Goal: Task Accomplishment & Management: Complete application form

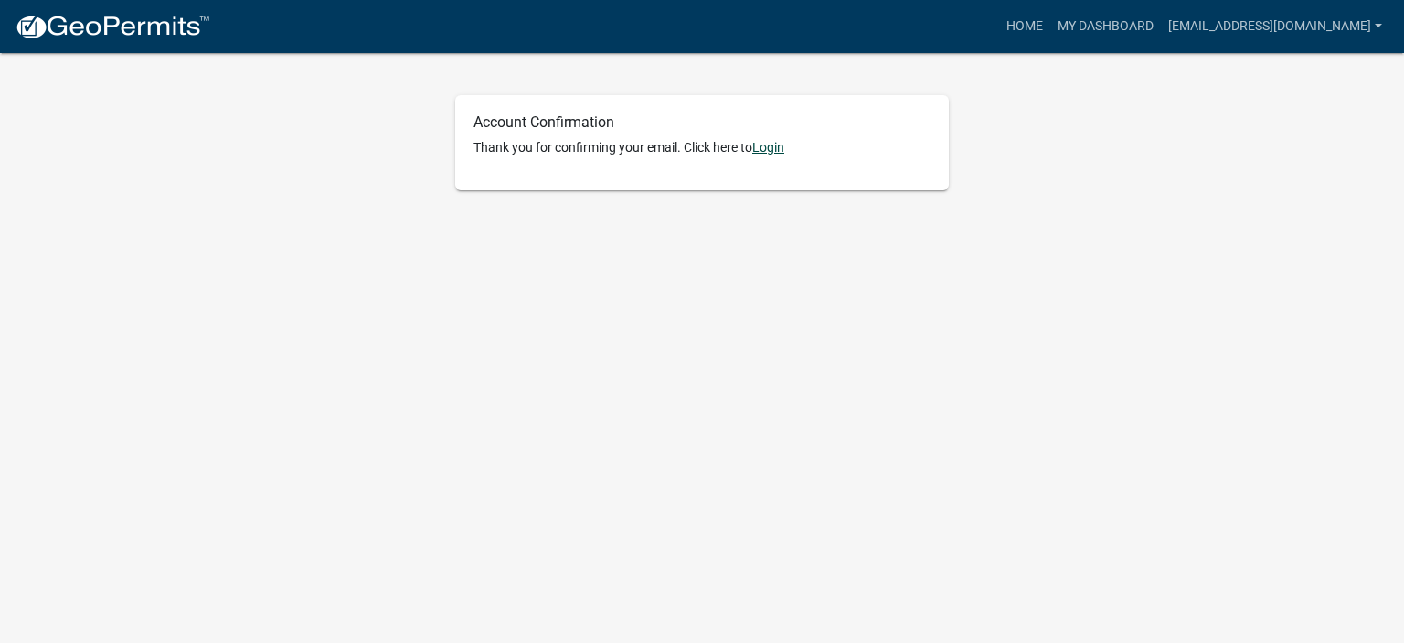
click at [775, 143] on link "Login" at bounding box center [768, 147] width 32 height 15
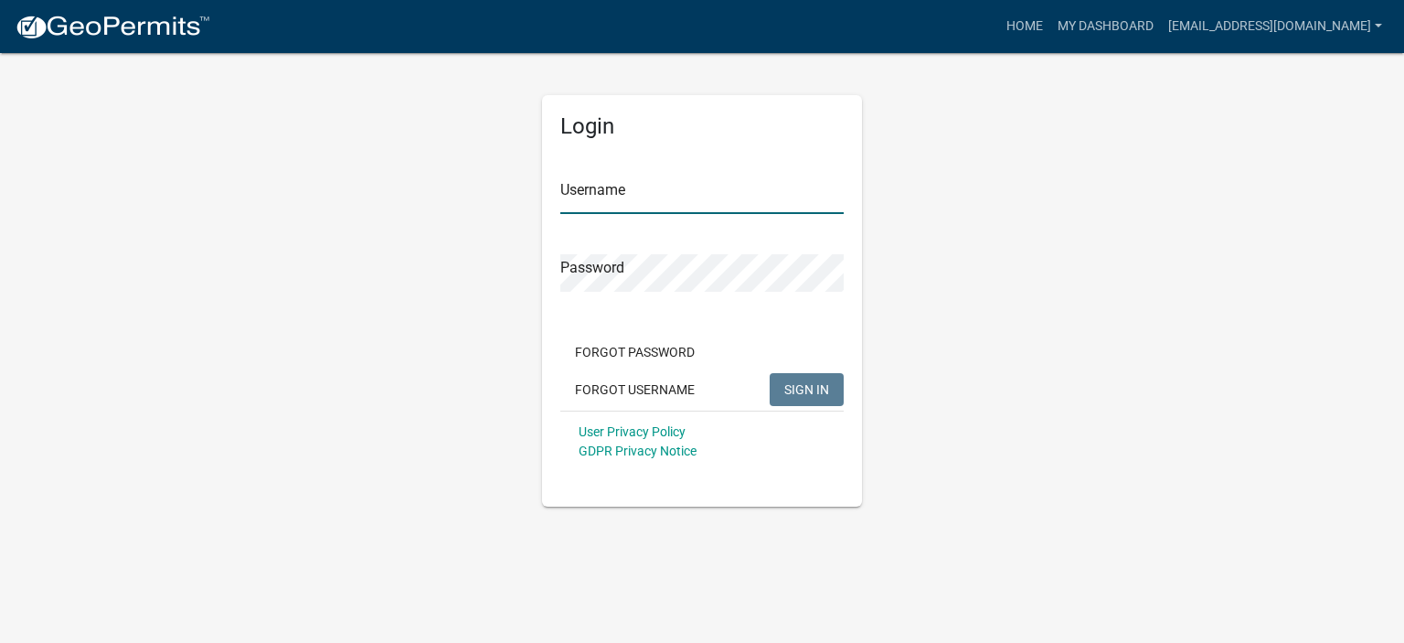
click at [690, 198] on input "Username" at bounding box center [701, 194] width 283 height 37
type input "[EMAIL_ADDRESS][DOMAIN_NAME]"
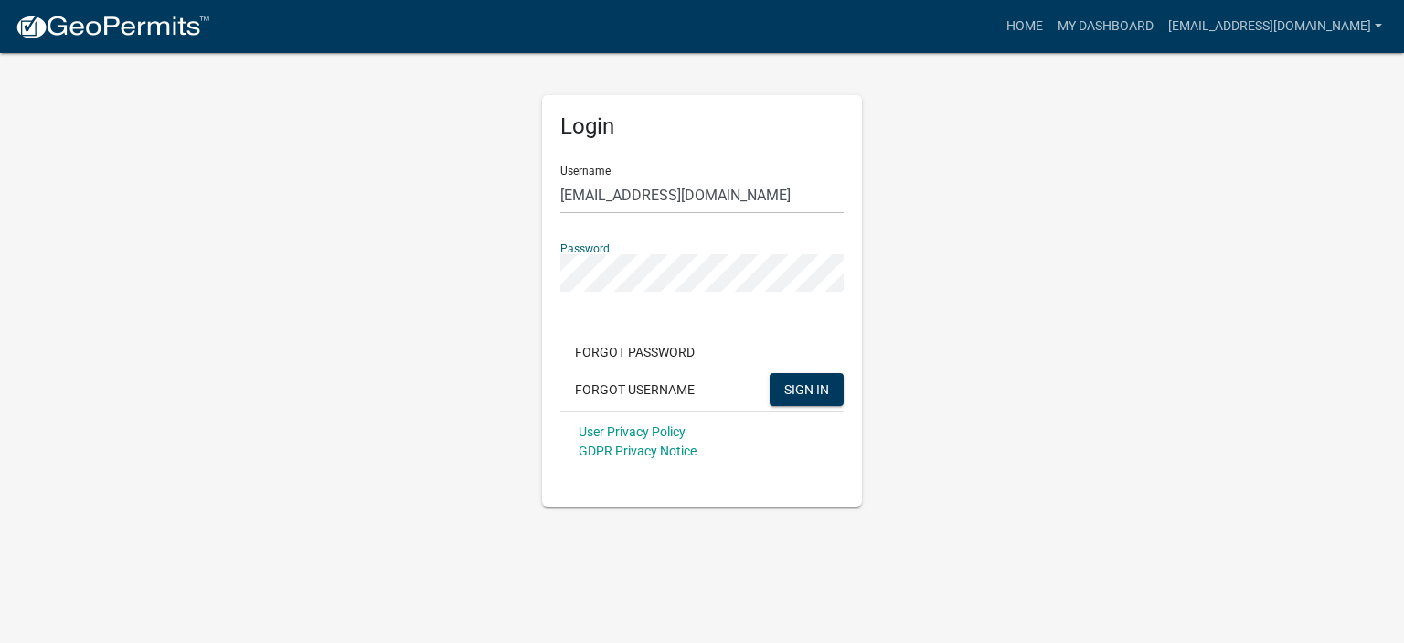
click at [770, 373] on button "SIGN IN" at bounding box center [807, 389] width 74 height 33
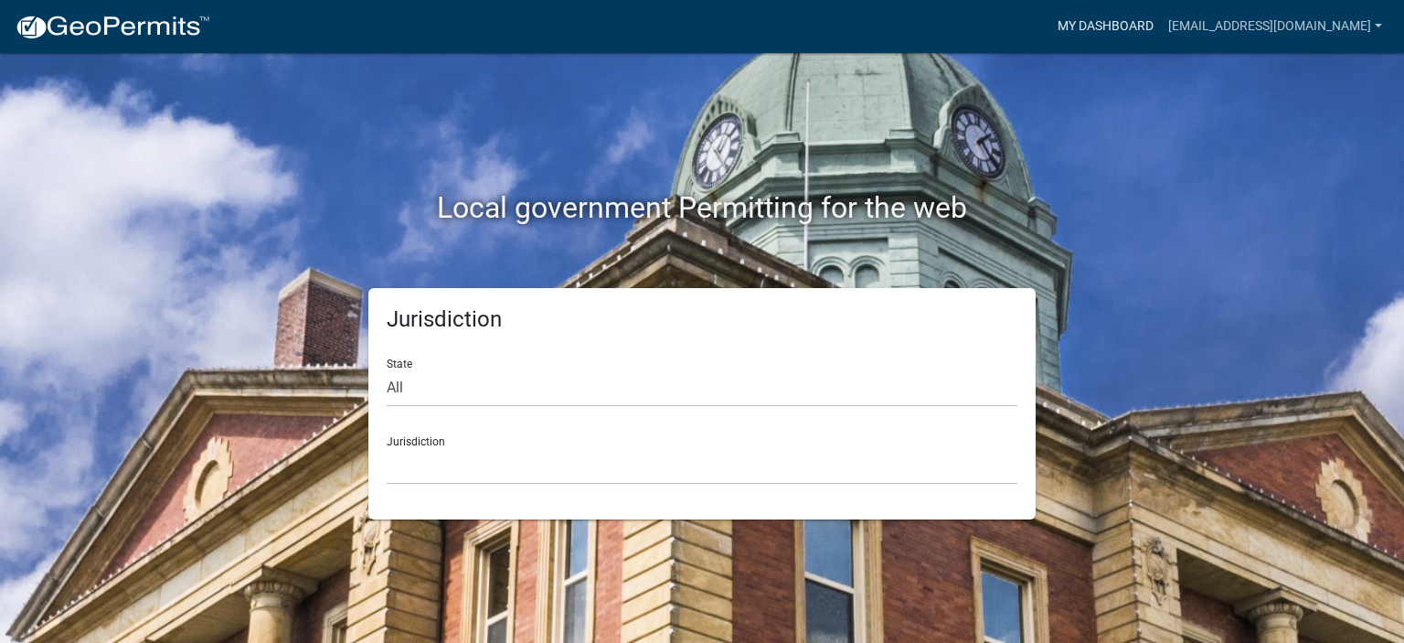
click at [1130, 25] on link "My Dashboard" at bounding box center [1105, 26] width 111 height 35
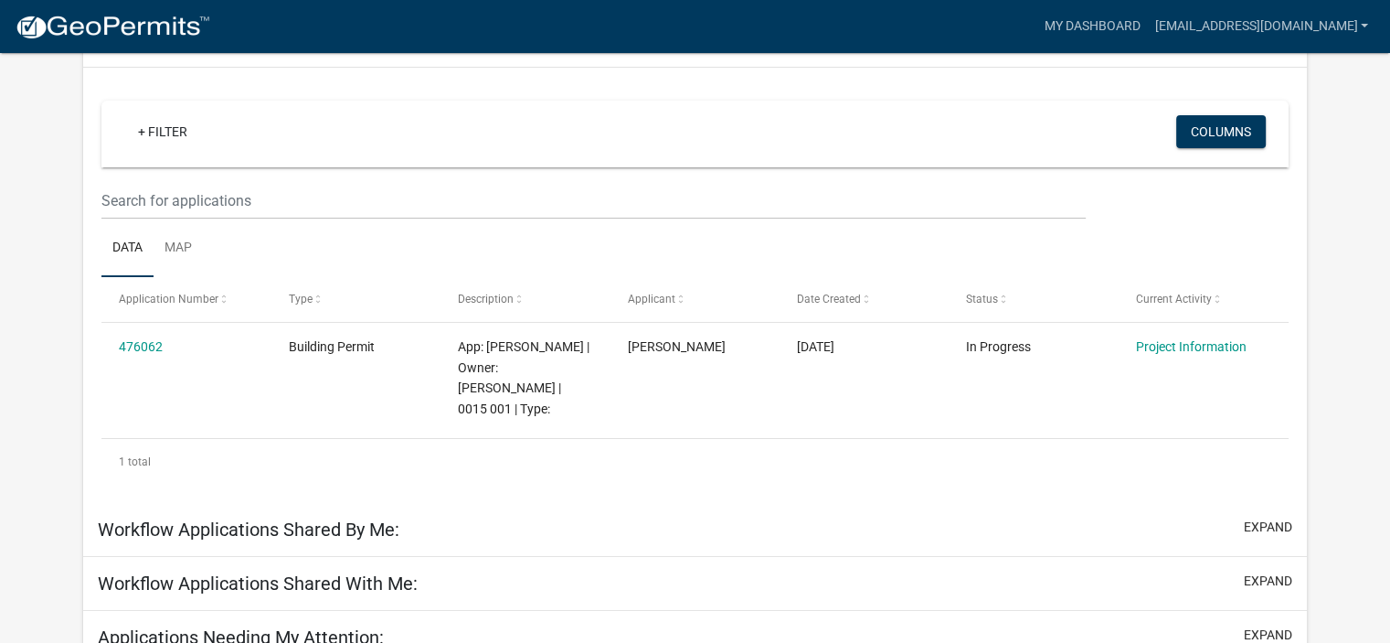
scroll to position [183, 0]
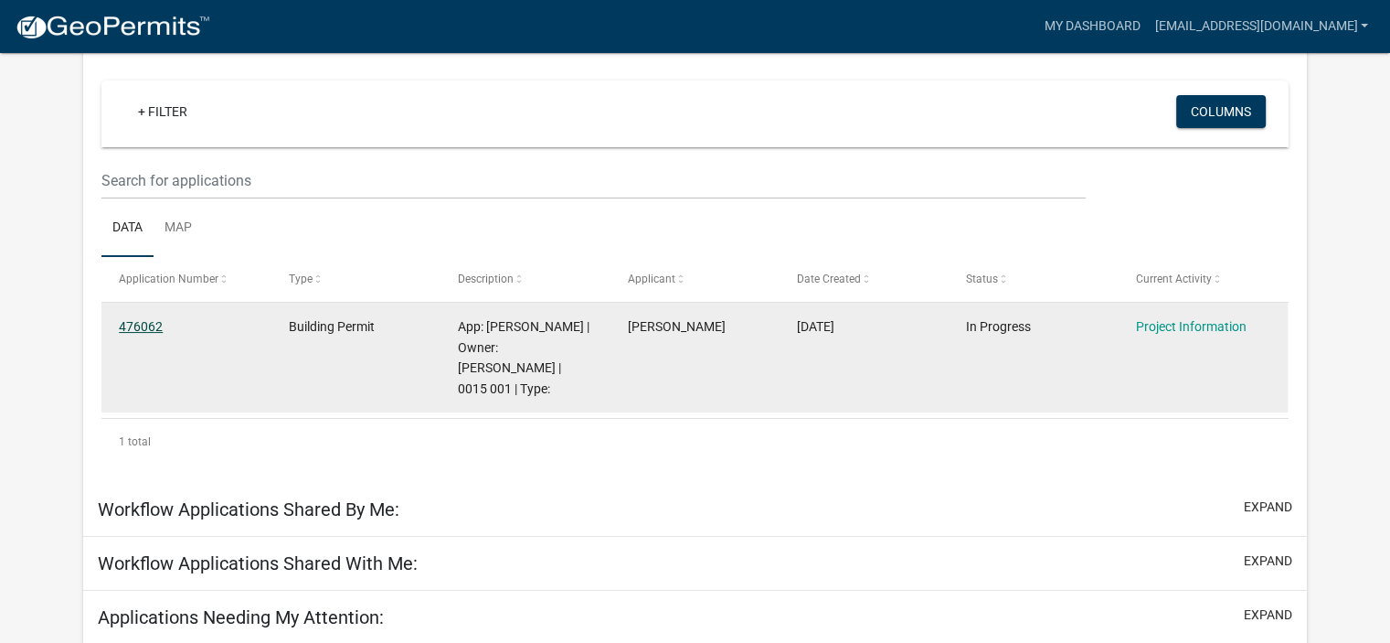
click at [137, 324] on link "476062" at bounding box center [141, 326] width 44 height 15
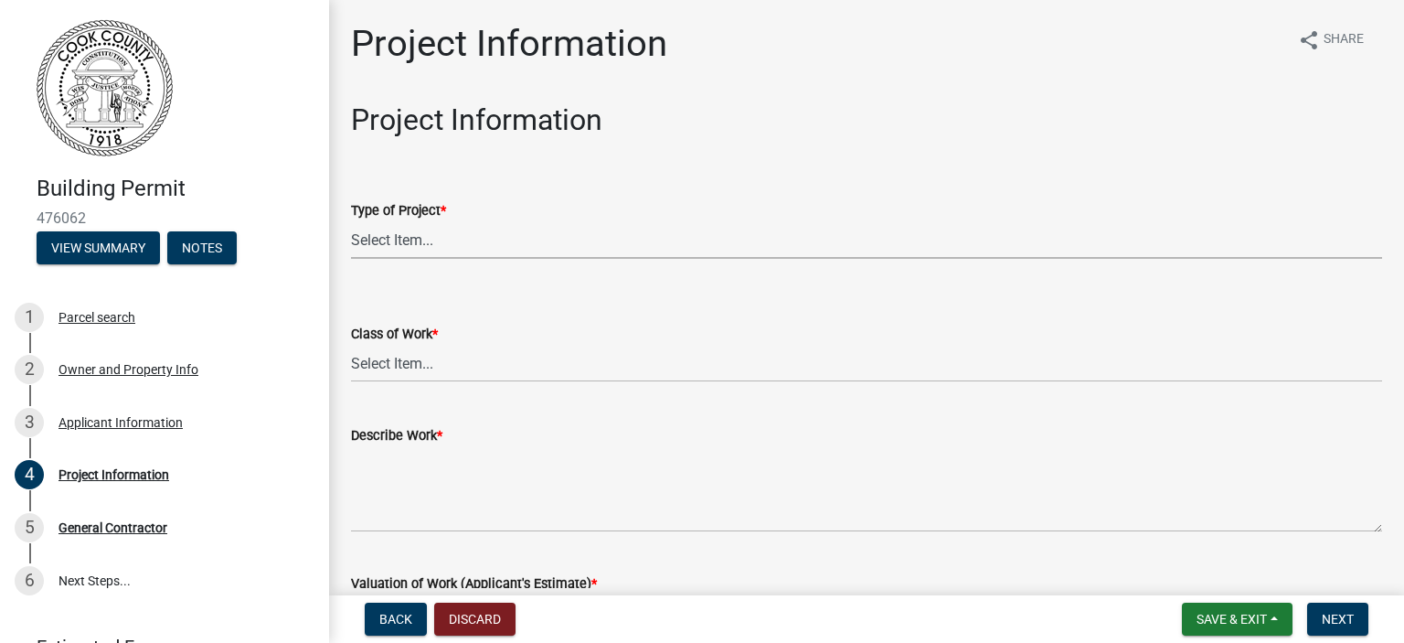
click at [458, 232] on select "Select Item... Manufactured Home New Single Family New Multi-Family New Commerc…" at bounding box center [866, 239] width 1031 height 37
click at [351, 221] on select "Select Item... Manufactured Home New Single Family New Multi-Family New Commerc…" at bounding box center [866, 239] width 1031 height 37
select select "4b7d28f2-ad6d-4146-a007-9cde64d4e27b"
click at [497, 377] on select "Select Item... Addition Alteration Demolish Erect Move Relocate Repair ReRoof" at bounding box center [866, 363] width 1031 height 37
click at [351, 345] on select "Select Item... Addition Alteration Demolish Erect Move Relocate Repair ReRoof" at bounding box center [866, 363] width 1031 height 37
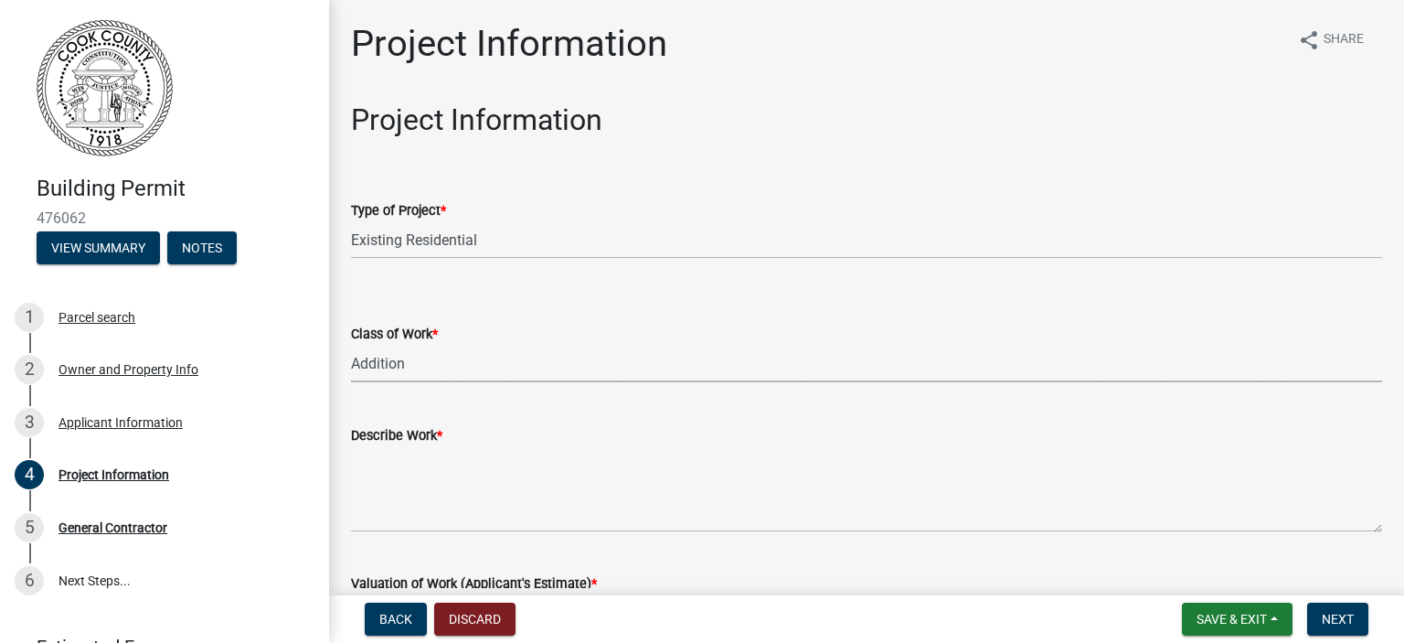
select select "ac44dbd2-ed4d-4a0c-b9f1-24d531eaee1a"
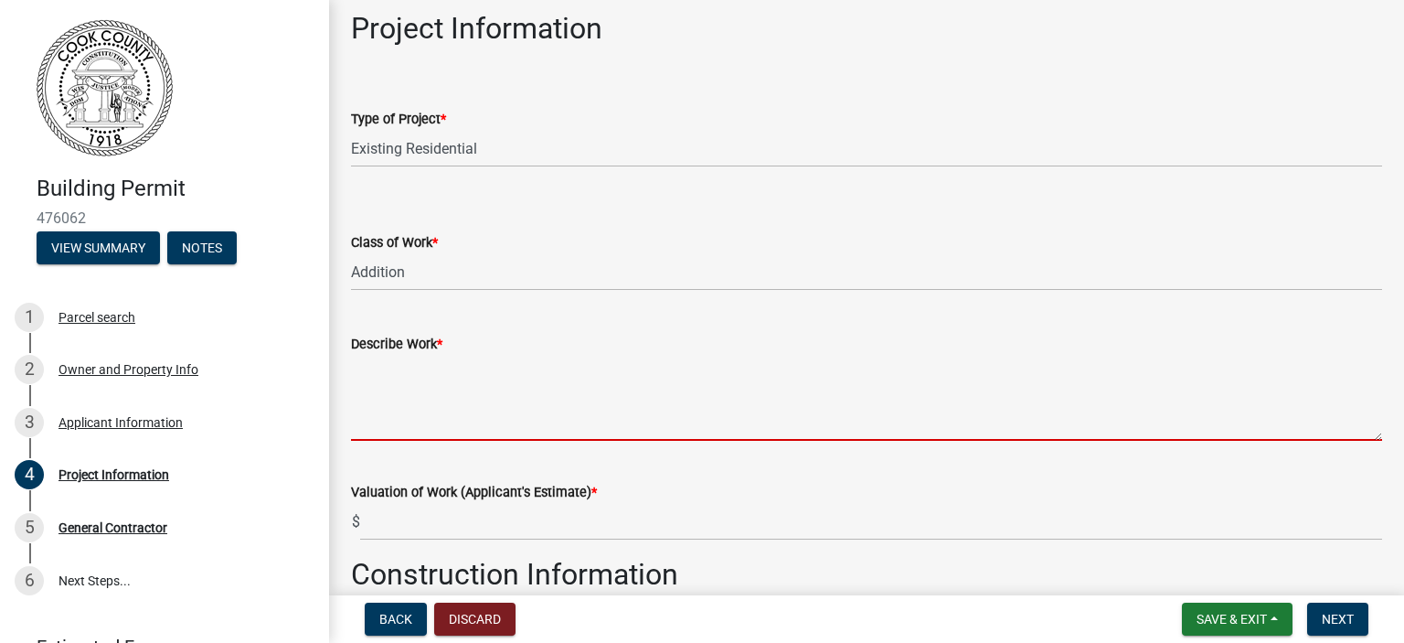
click at [523, 435] on textarea "Describe Work *" at bounding box center [866, 398] width 1031 height 86
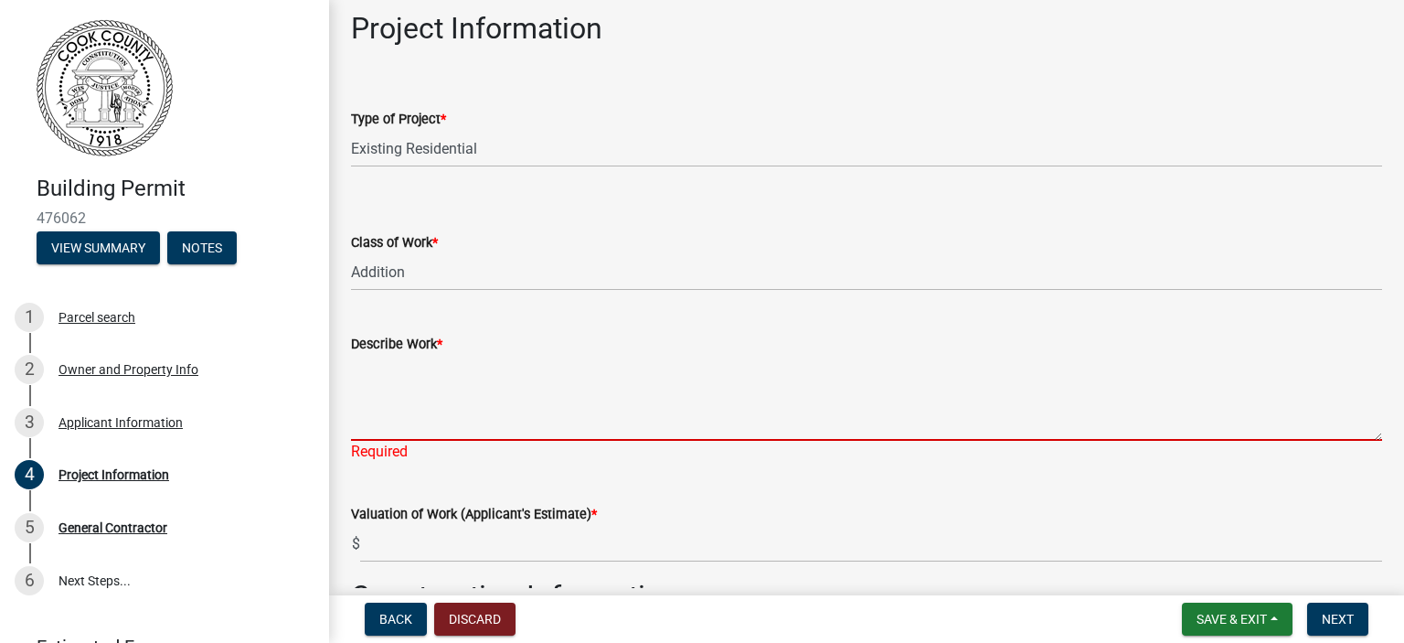
click at [431, 412] on textarea "Describe Work *" at bounding box center [866, 398] width 1031 height 86
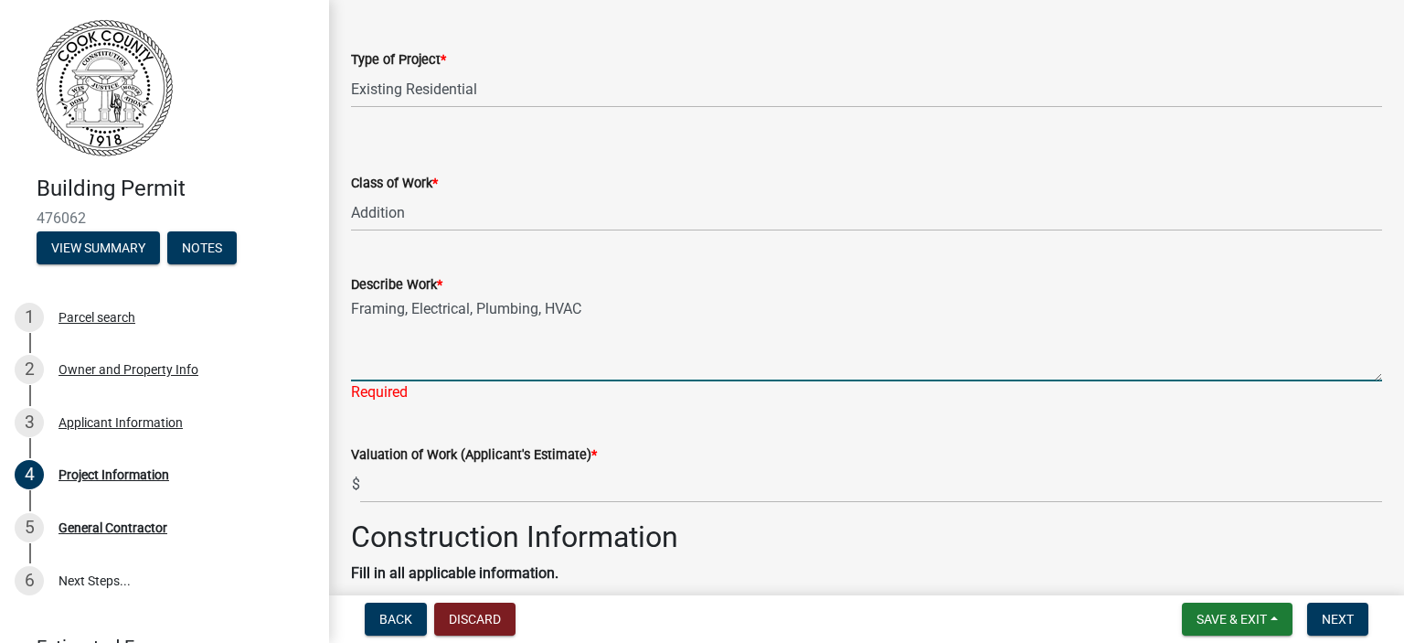
scroll to position [183, 0]
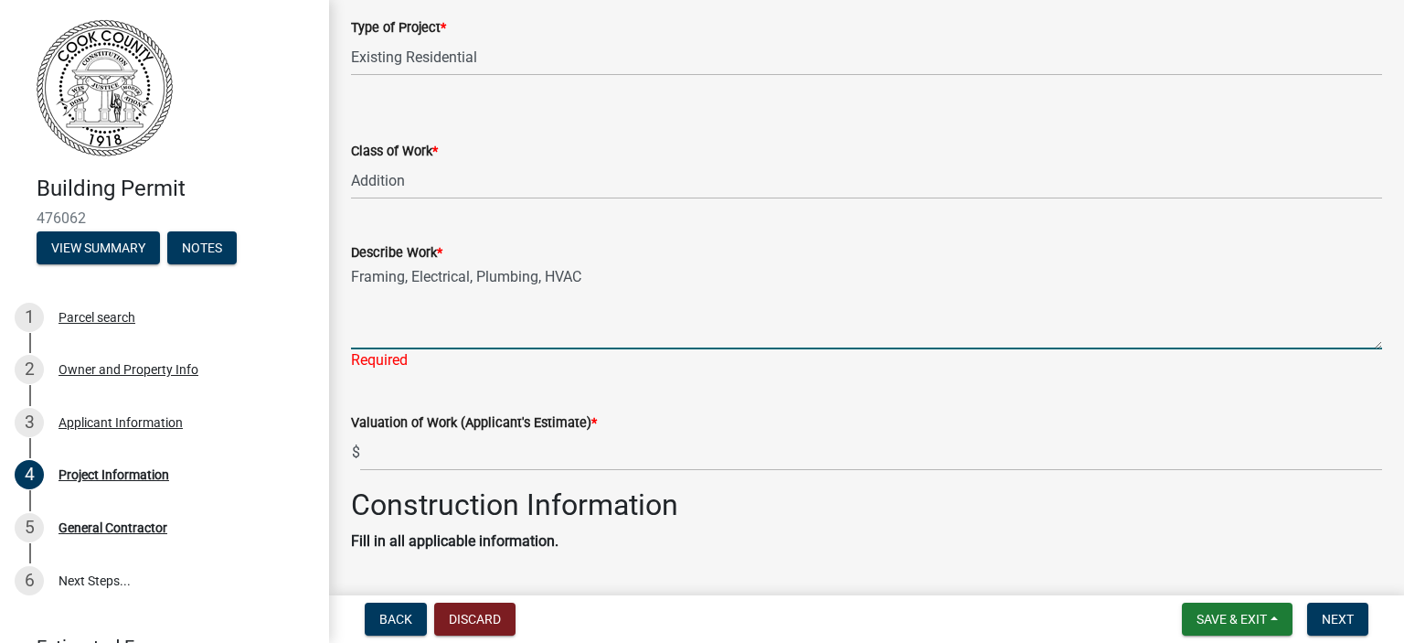
type textarea "Framing, Electrical, Plumbing, HVAC"
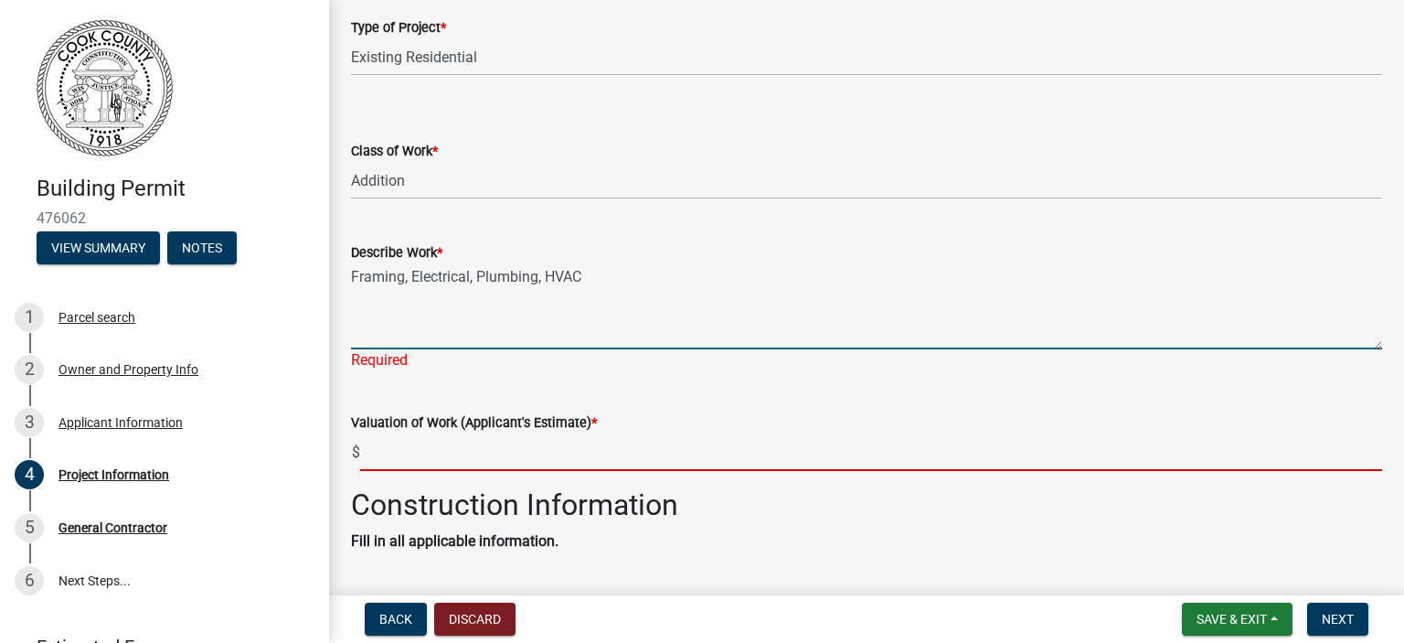
click at [437, 453] on wm-data-entity-input "Valuation of Work (Applicant's Estimate) * $" at bounding box center [866, 436] width 1031 height 101
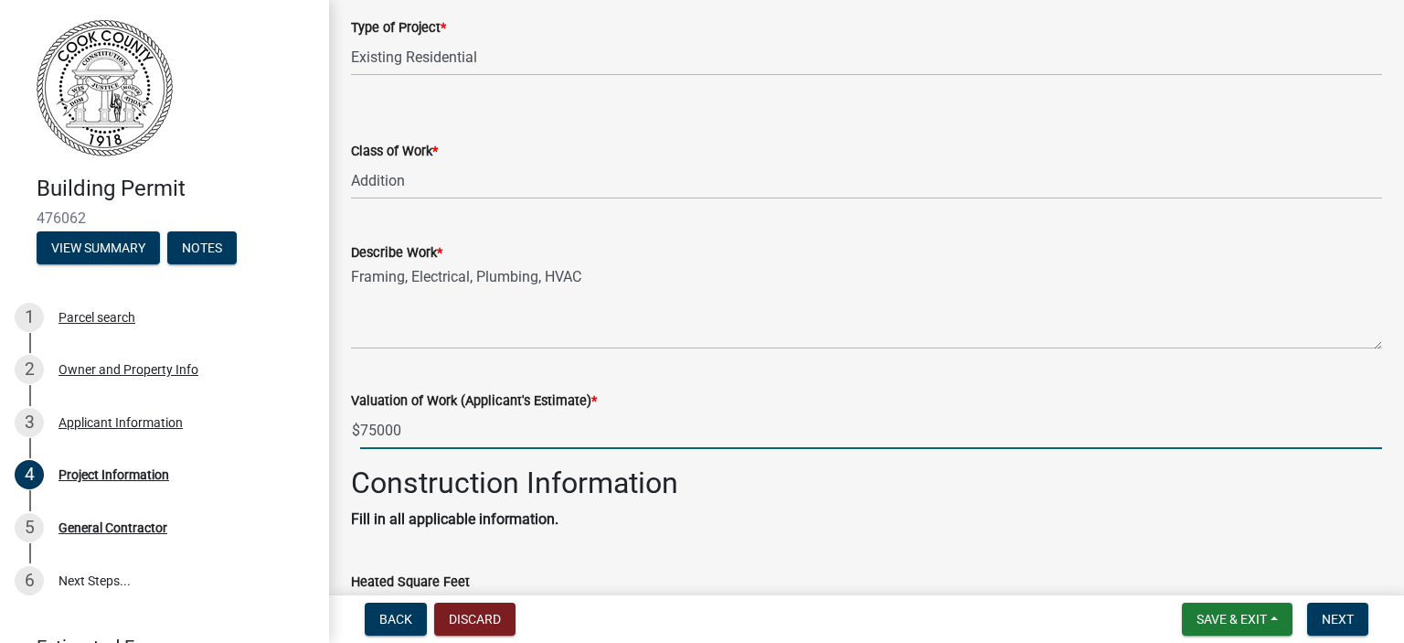
type input "75000"
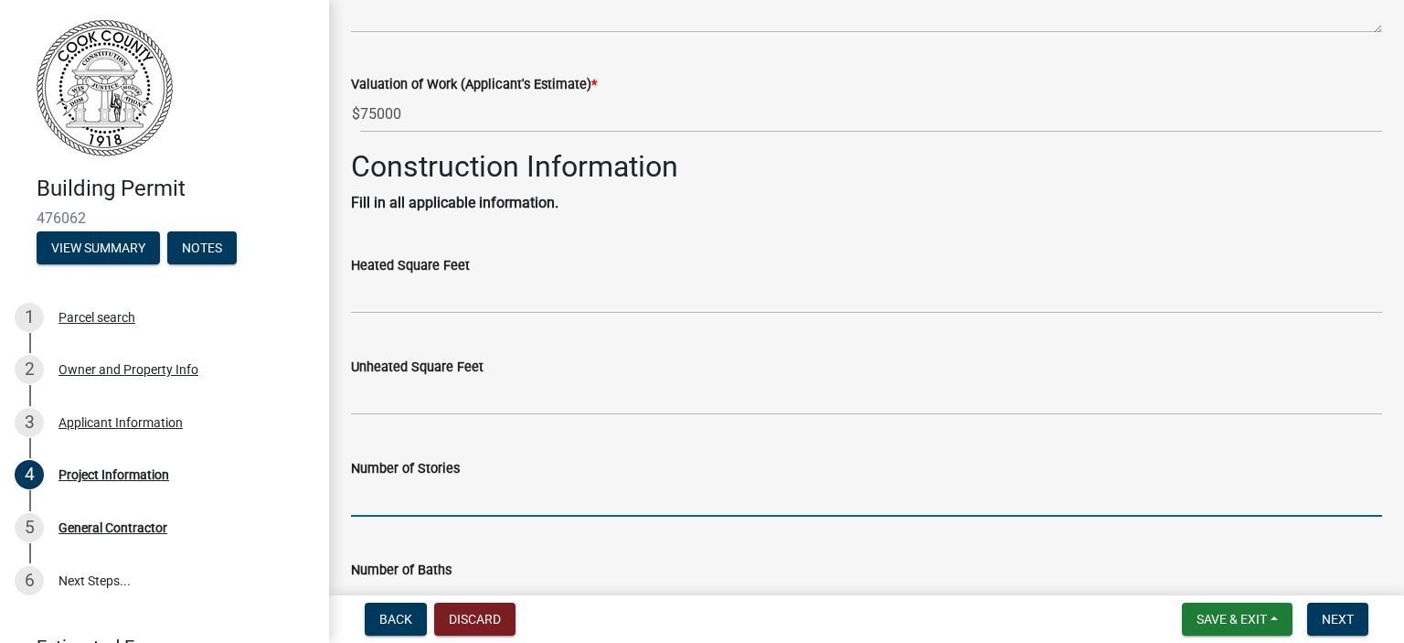
click at [495, 494] on input "text" at bounding box center [866, 497] width 1031 height 37
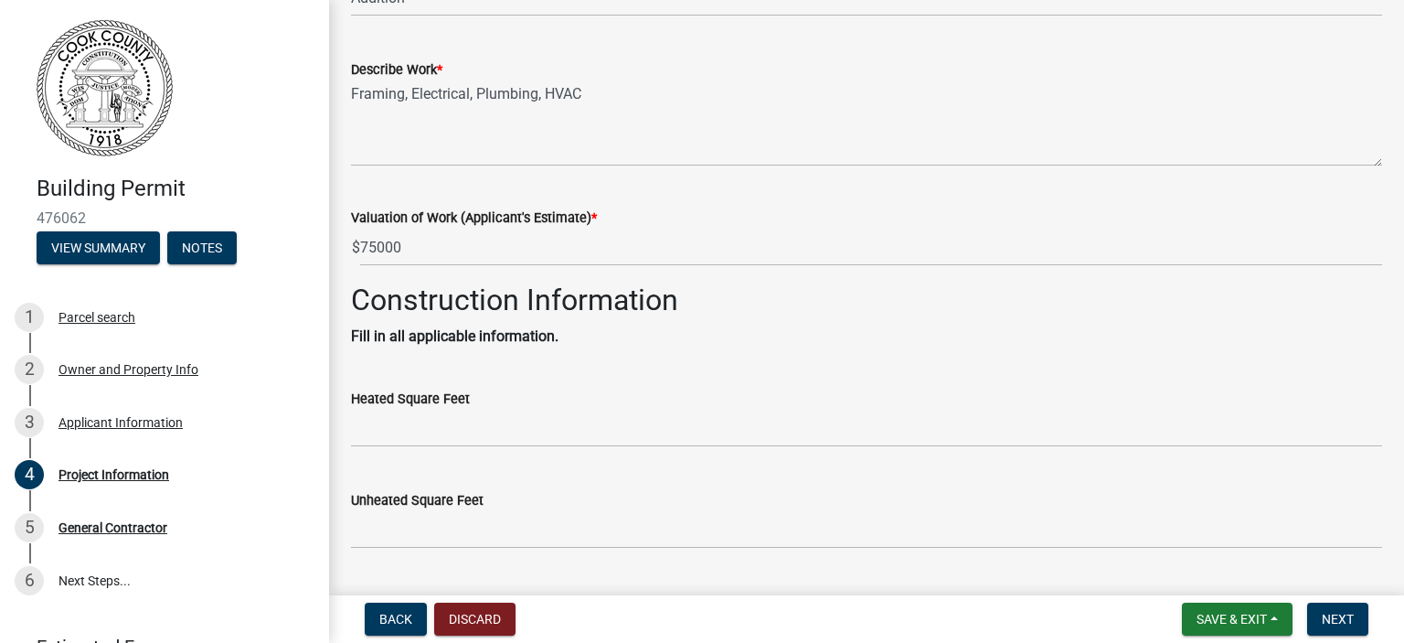
scroll to position [548, 0]
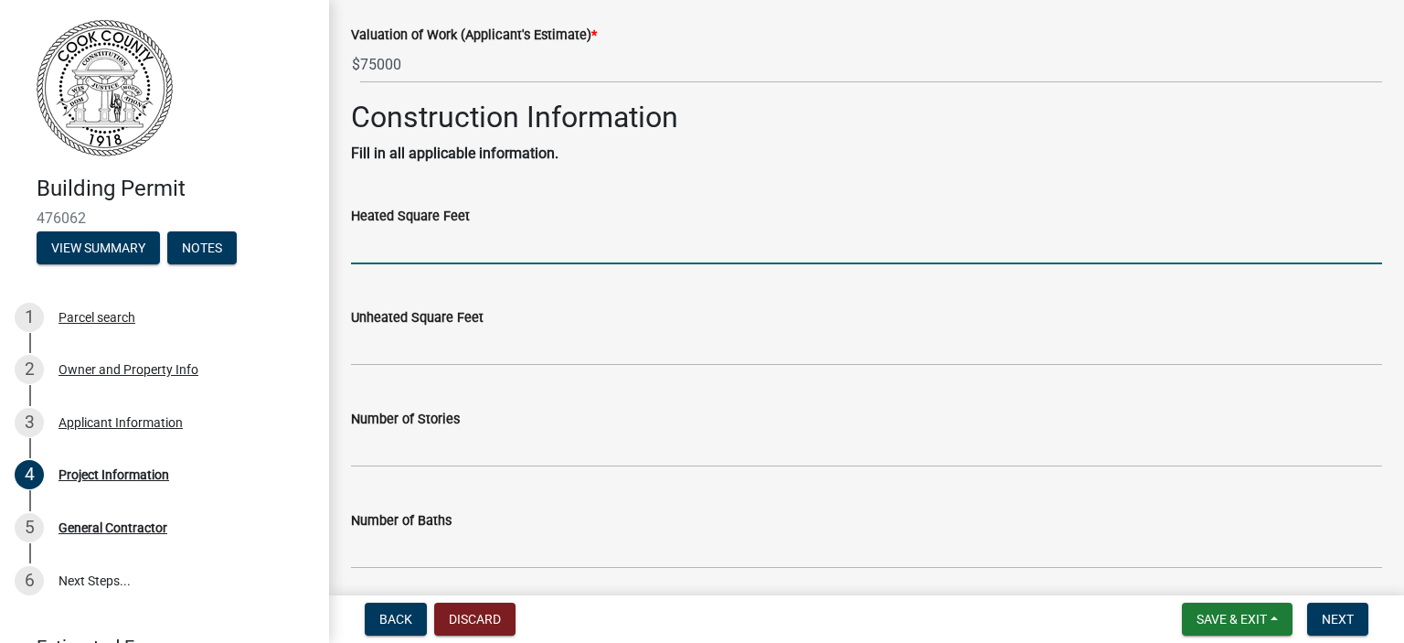
click at [516, 245] on input "text" at bounding box center [866, 245] width 1031 height 37
type input "1200"
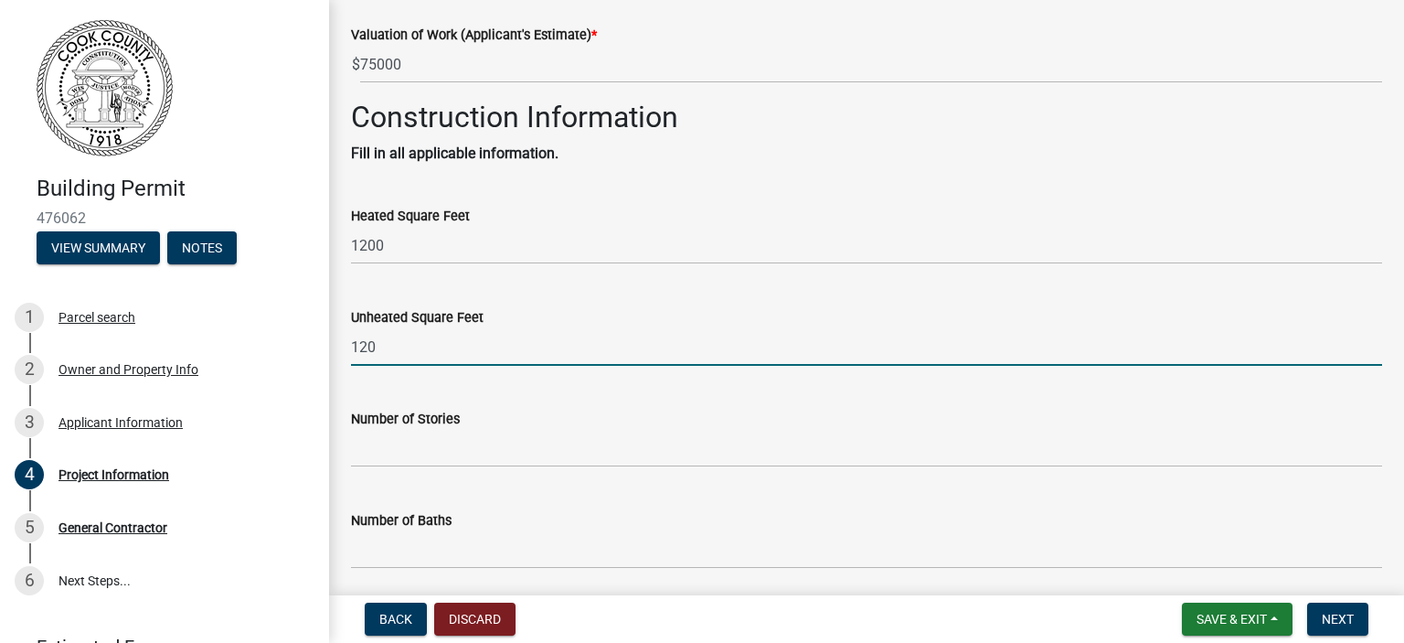
type input "120"
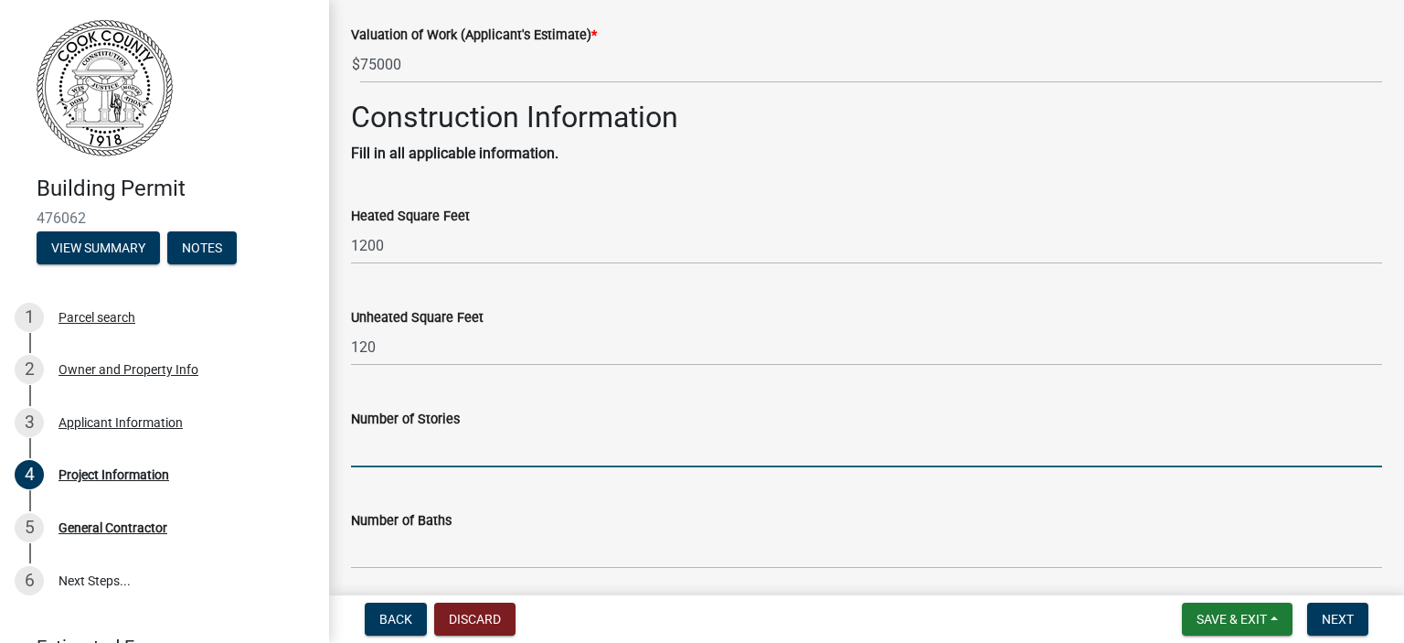
type input "1"
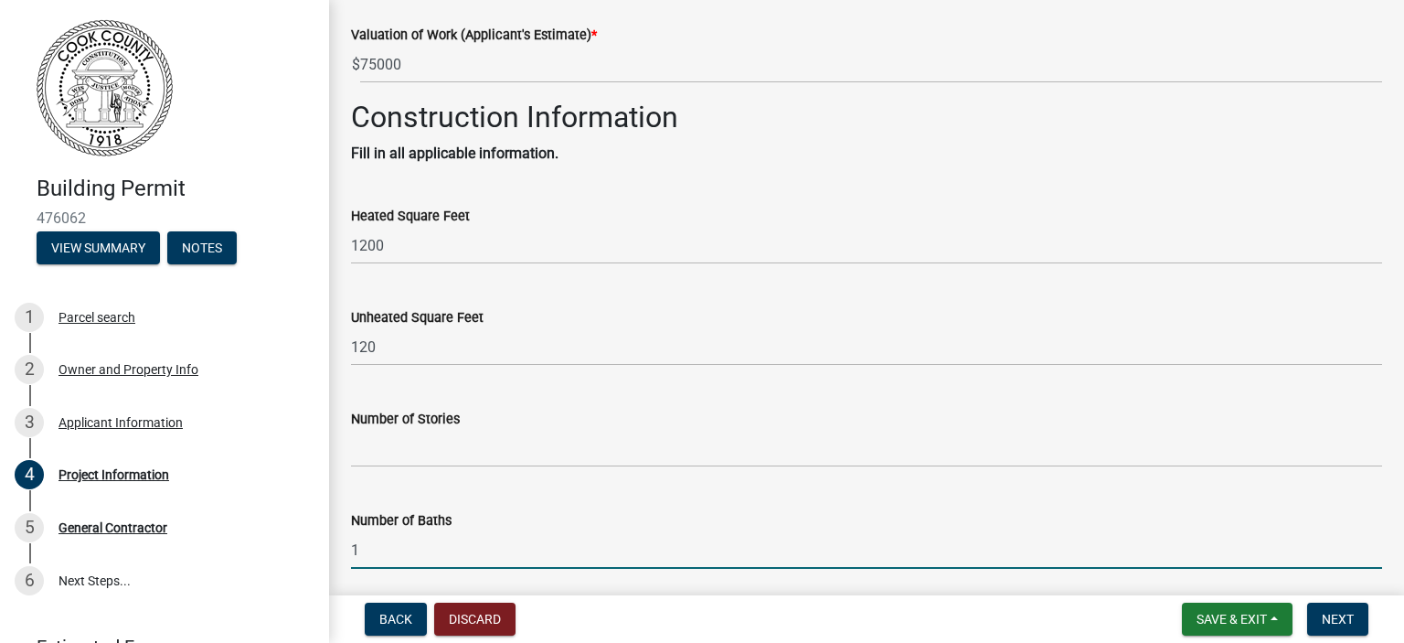
type input "1"
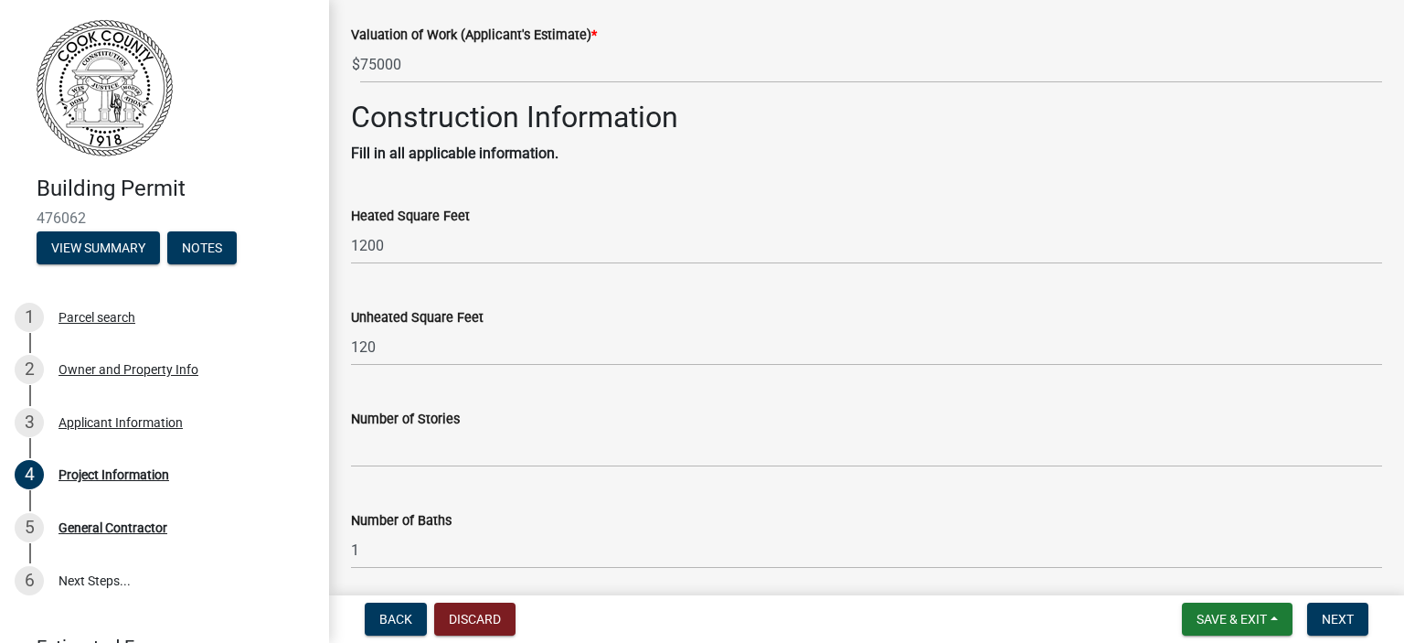
scroll to position [905, 0]
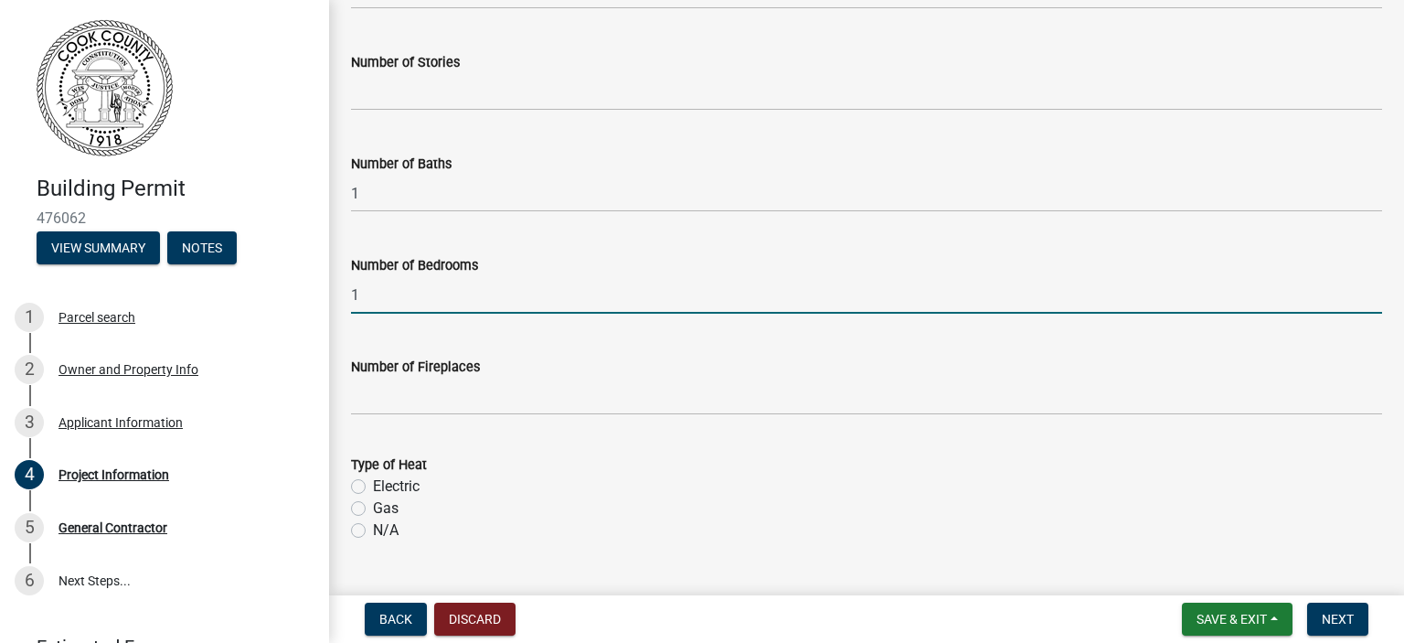
type input "1"
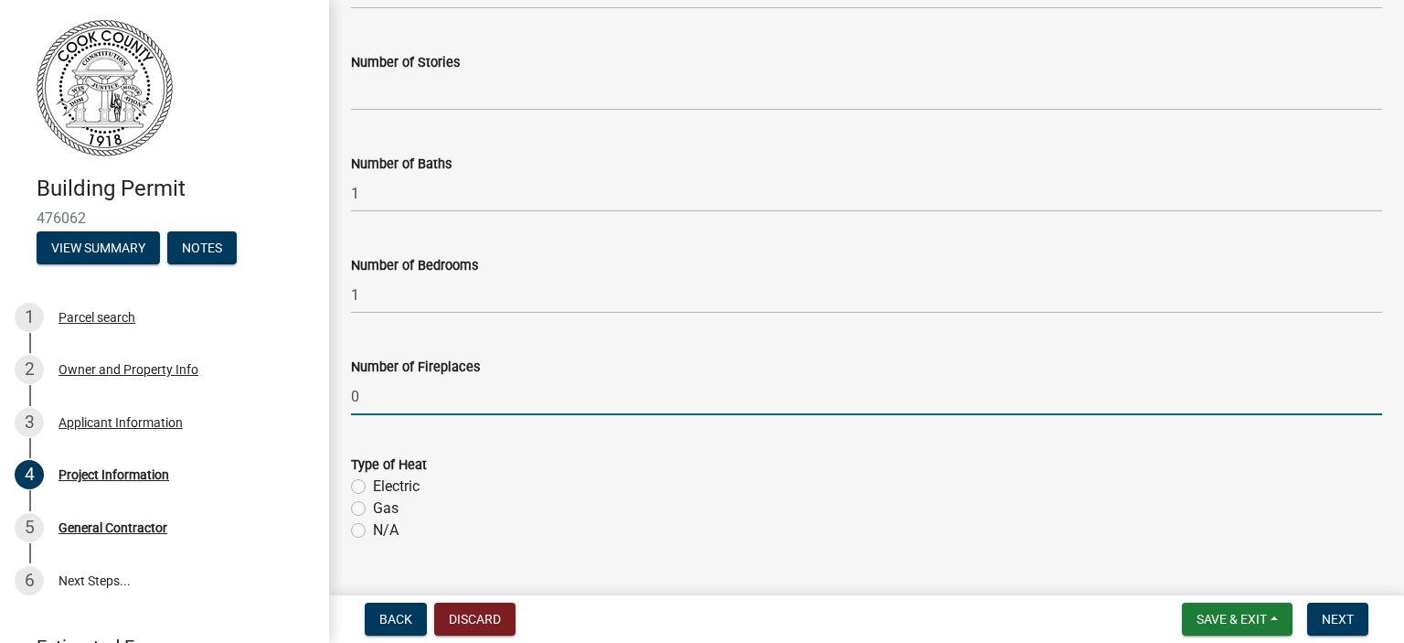
type input "0"
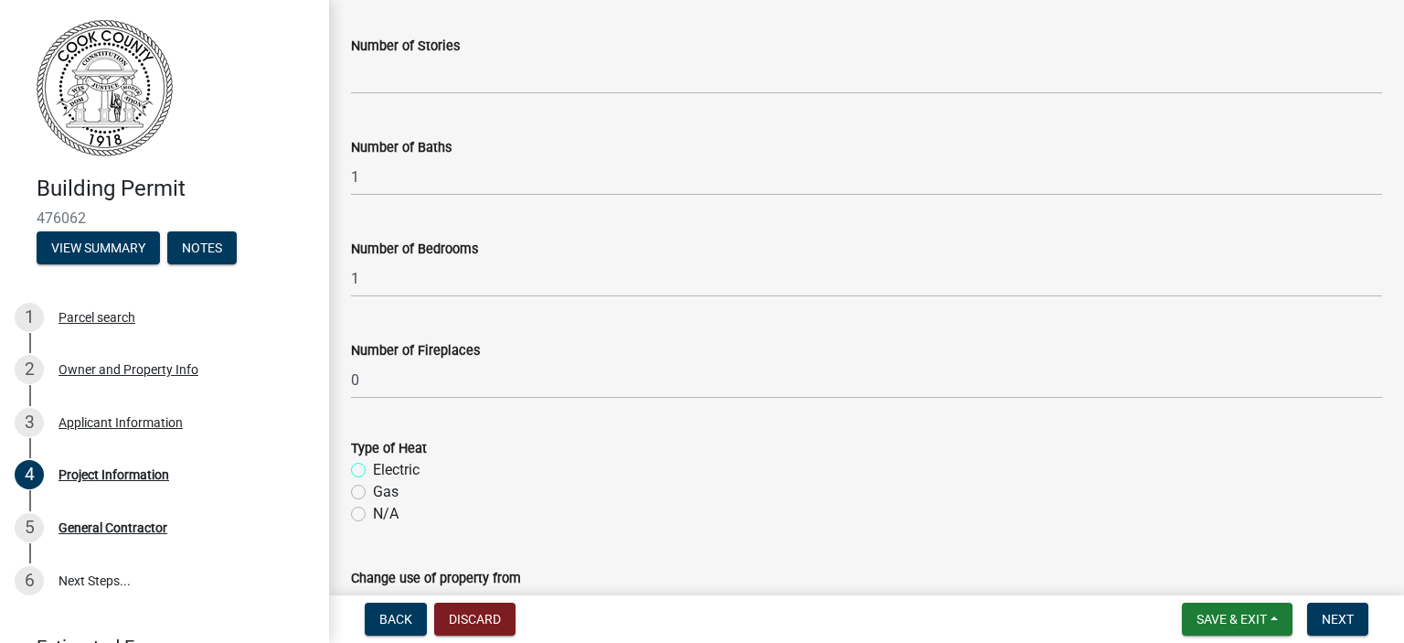
scroll to position [813, 0]
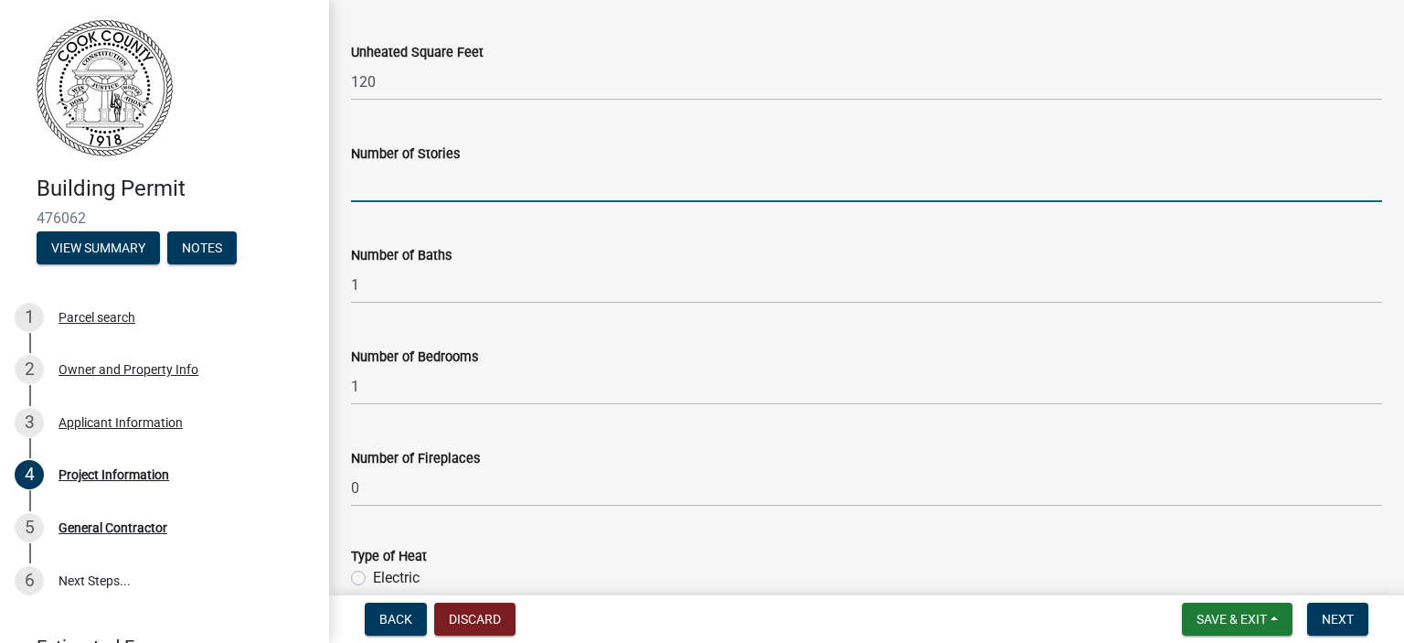
click at [478, 181] on input "text" at bounding box center [866, 183] width 1031 height 37
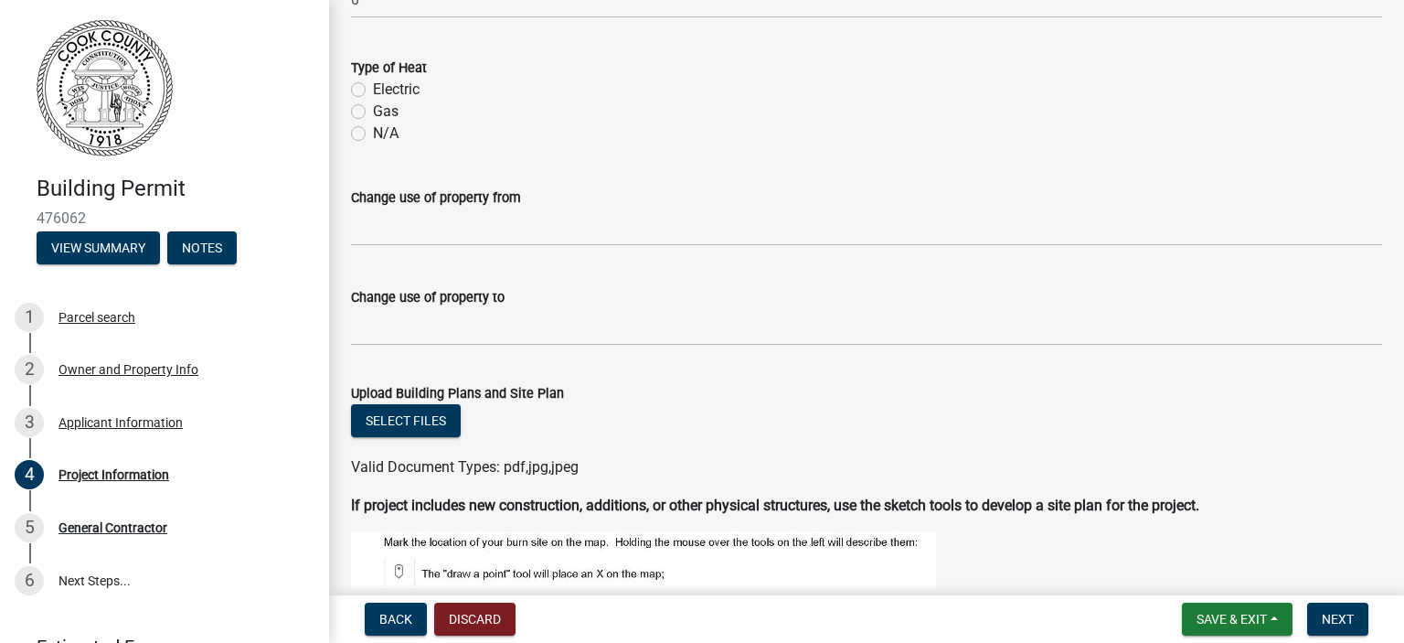
scroll to position [1362, 0]
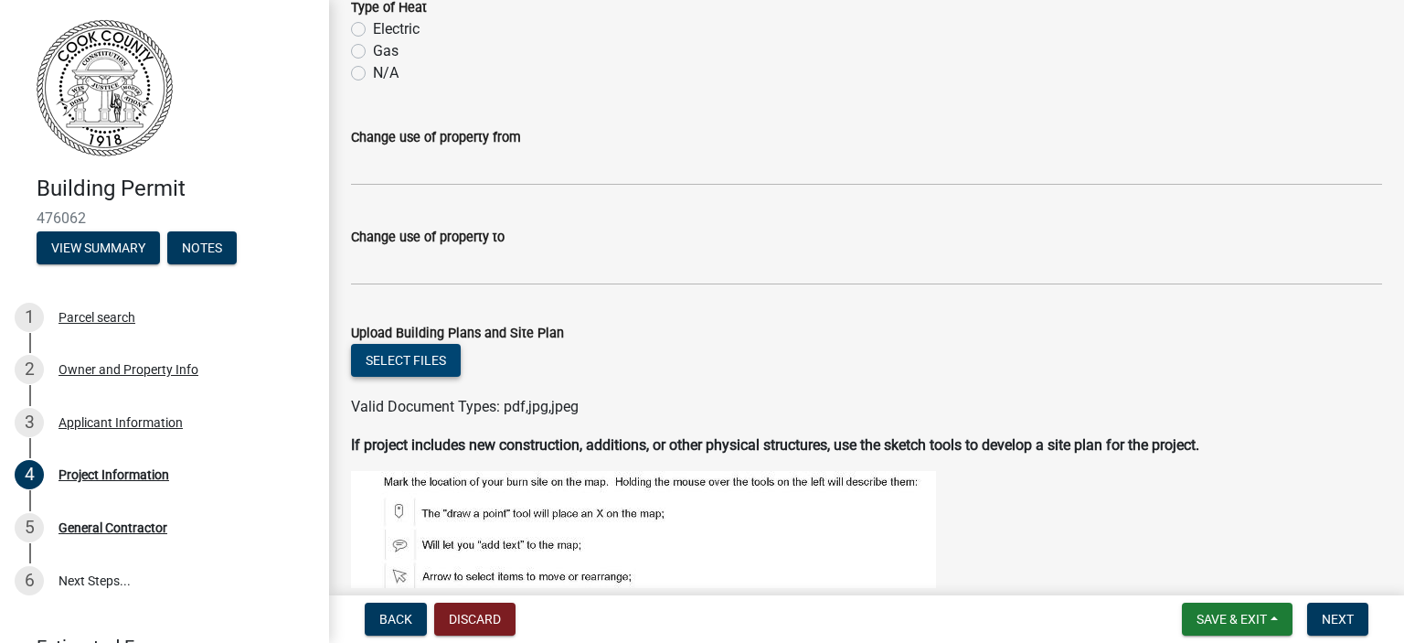
type input "1"
click at [421, 347] on button "Select files" at bounding box center [406, 360] width 110 height 33
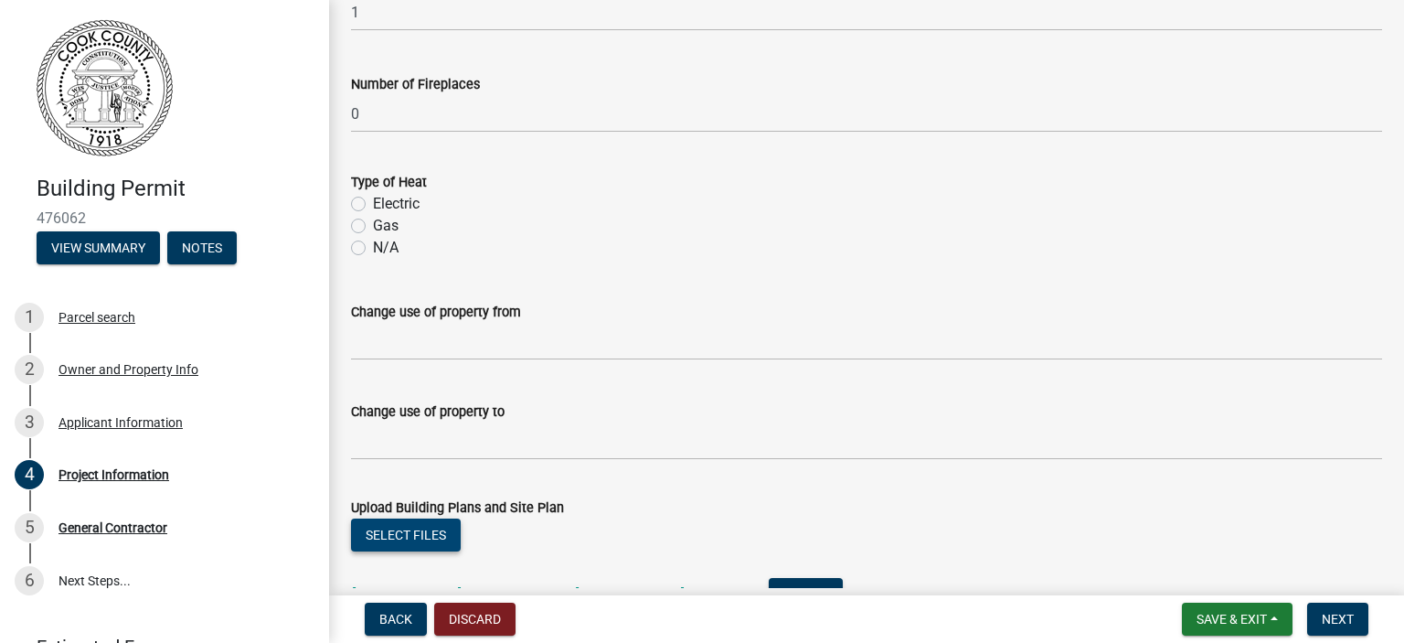
scroll to position [1188, 0]
click at [373, 201] on label "Electric" at bounding box center [396, 203] width 47 height 22
click at [373, 201] on input "Electric" at bounding box center [379, 198] width 12 height 12
radio input "true"
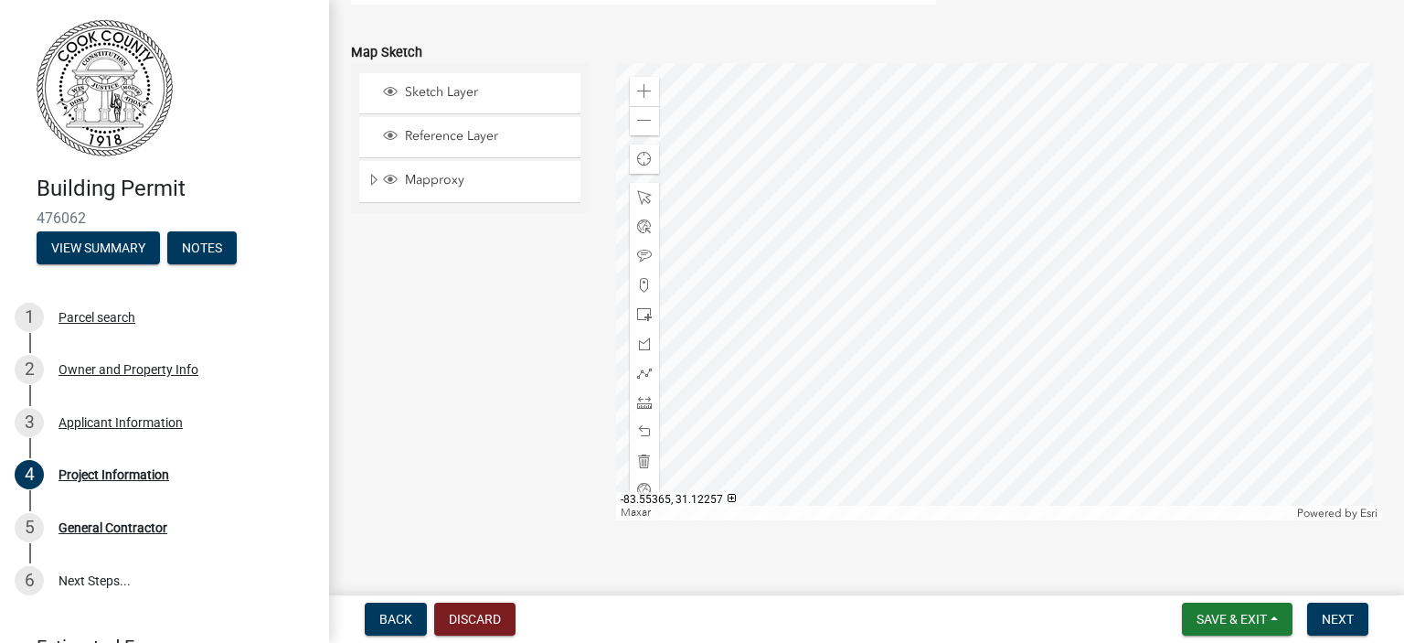
scroll to position [2073, 0]
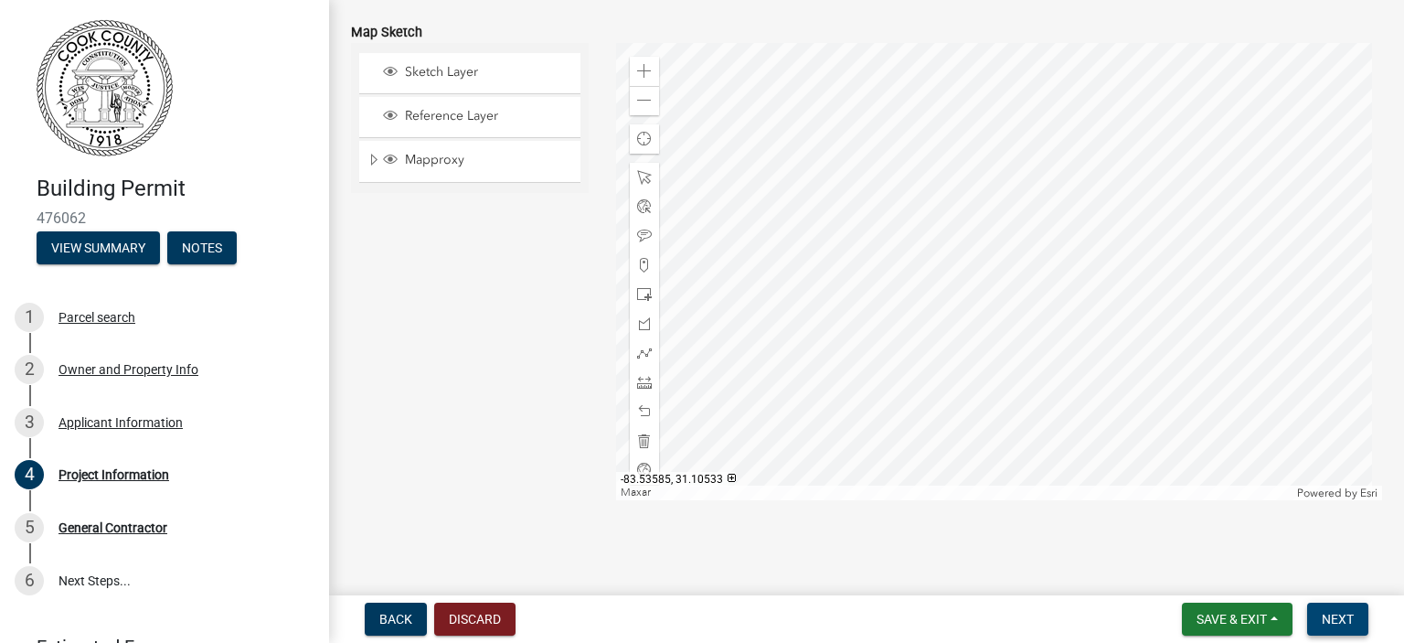
click at [1340, 611] on span "Next" at bounding box center [1338, 618] width 32 height 15
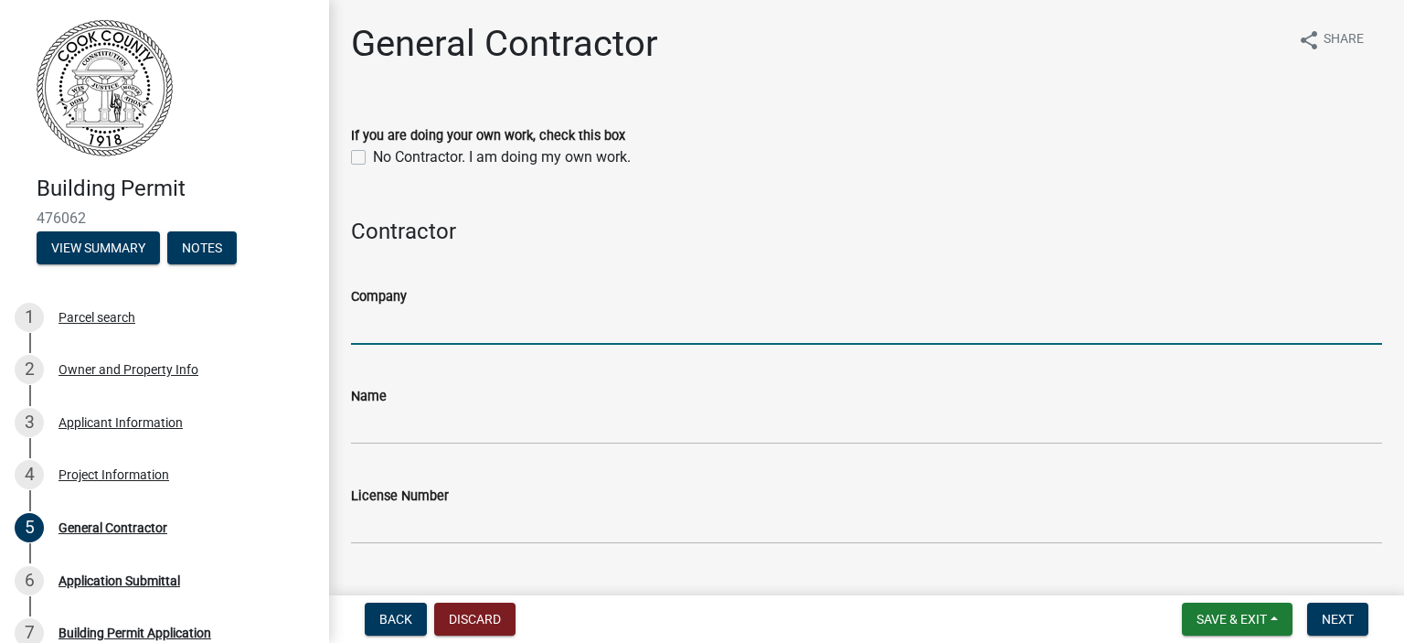
click at [388, 333] on input "Company" at bounding box center [866, 325] width 1031 height 37
type input "FULCO Corporation"
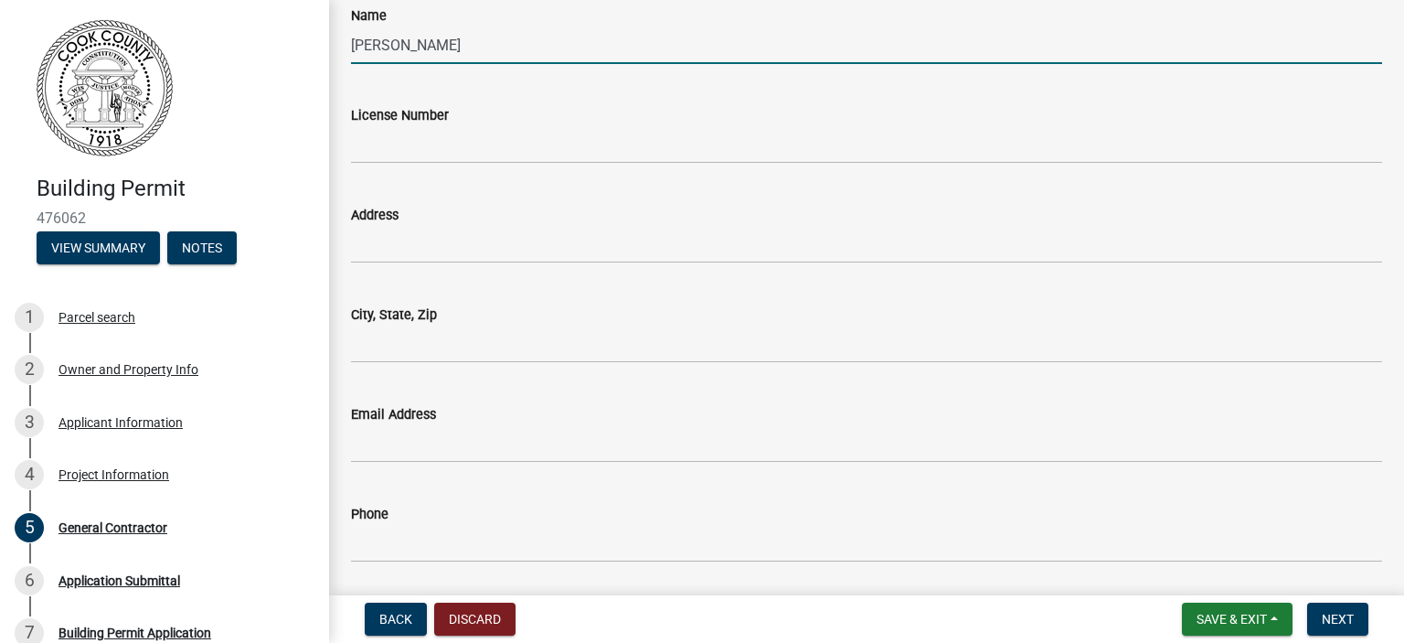
scroll to position [440, 0]
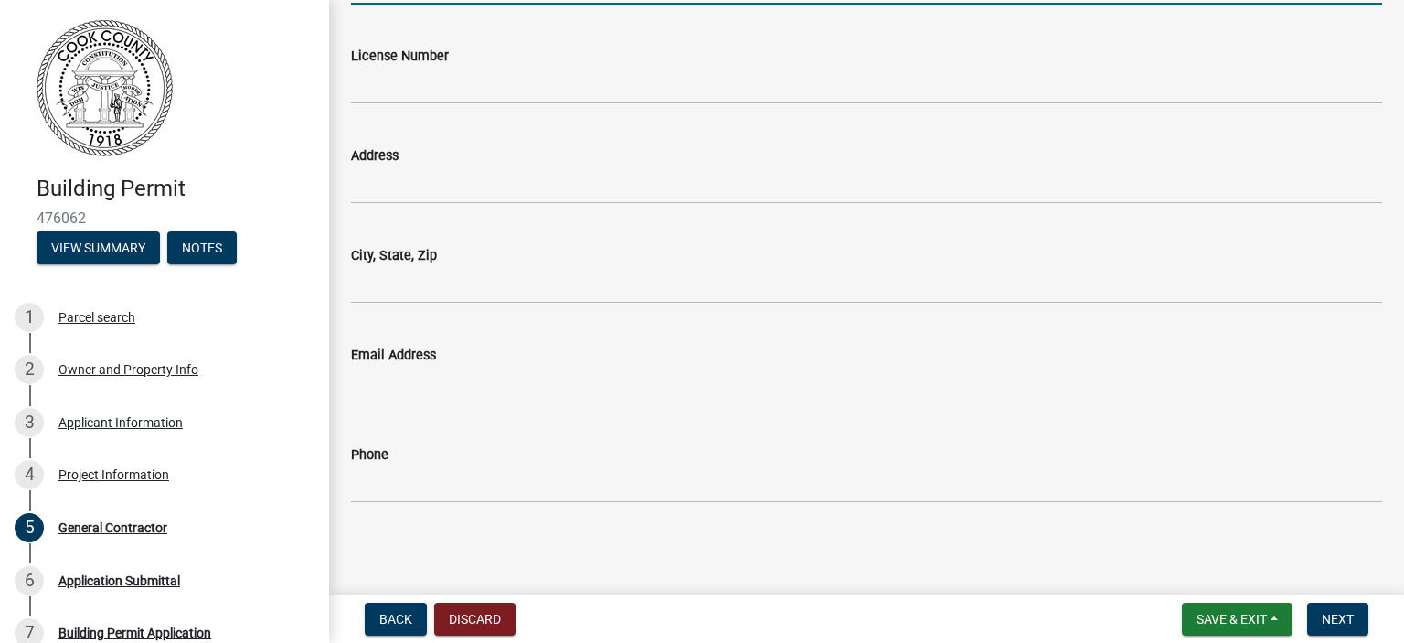
type input "Tim Fuller"
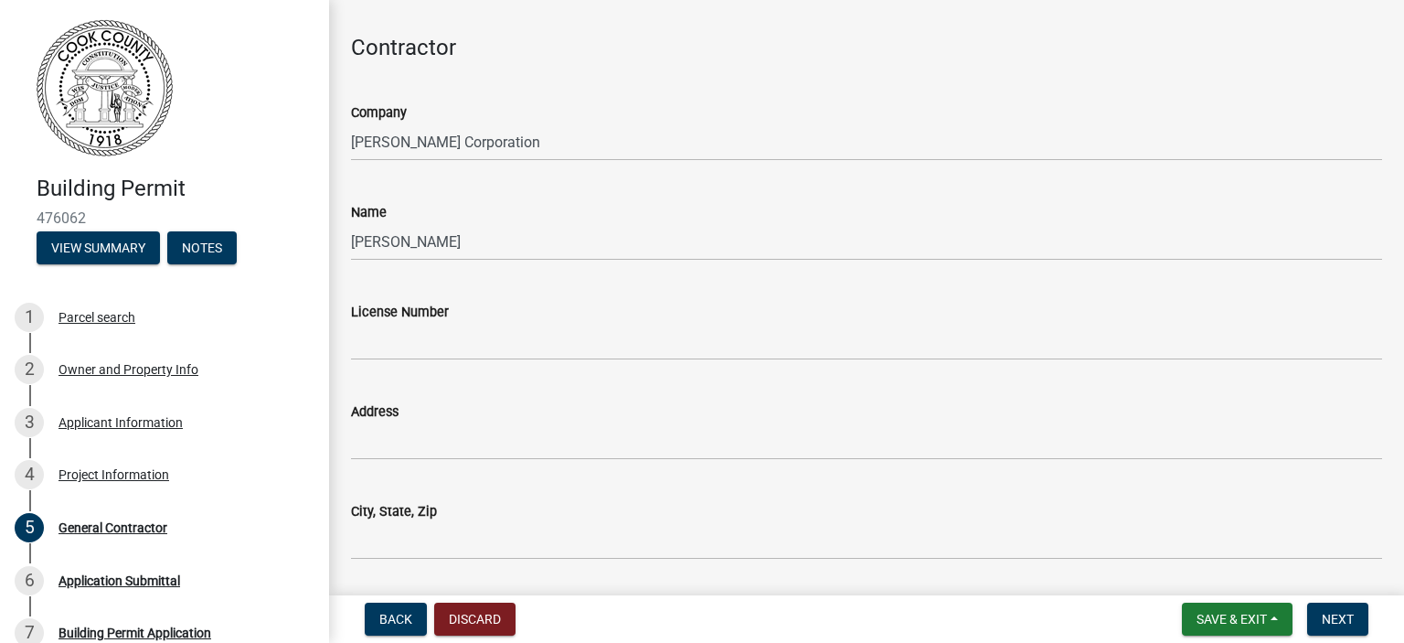
scroll to position [0, 0]
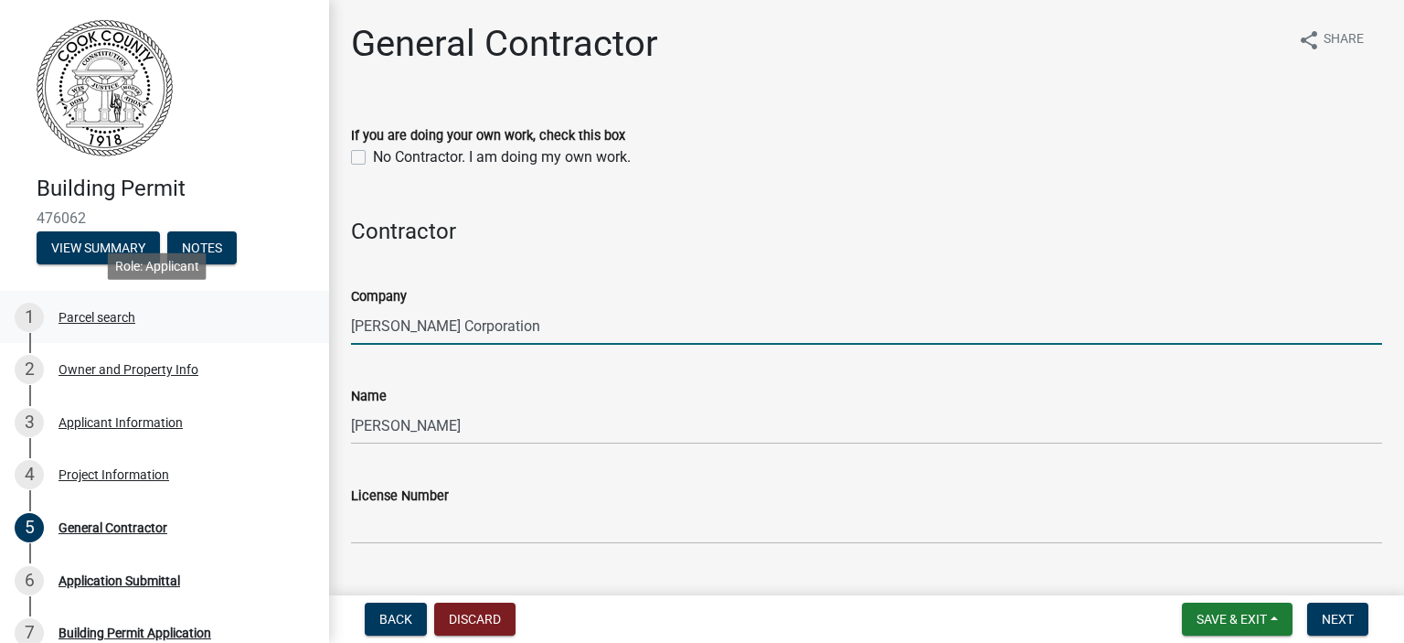
drag, startPoint x: 572, startPoint y: 330, endPoint x: 252, endPoint y: 339, distance: 320.0
click at [252, 339] on div "Building Permit 476062 View Summary Notes 1 Parcel search 2 Owner and Property …" at bounding box center [702, 321] width 1404 height 643
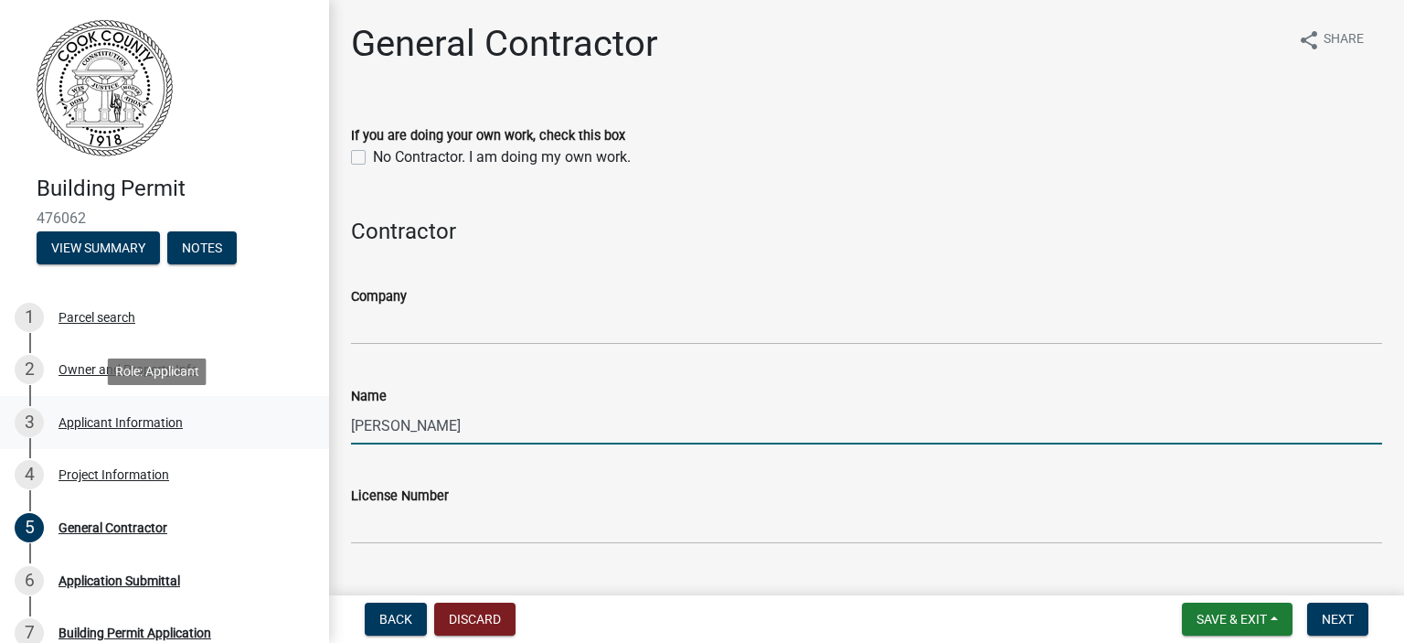
drag, startPoint x: 420, startPoint y: 415, endPoint x: 289, endPoint y: 416, distance: 131.6
click at [289, 416] on div "Building Permit 476062 View Summary Notes 1 Parcel search 2 Owner and Property …" at bounding box center [702, 321] width 1404 height 643
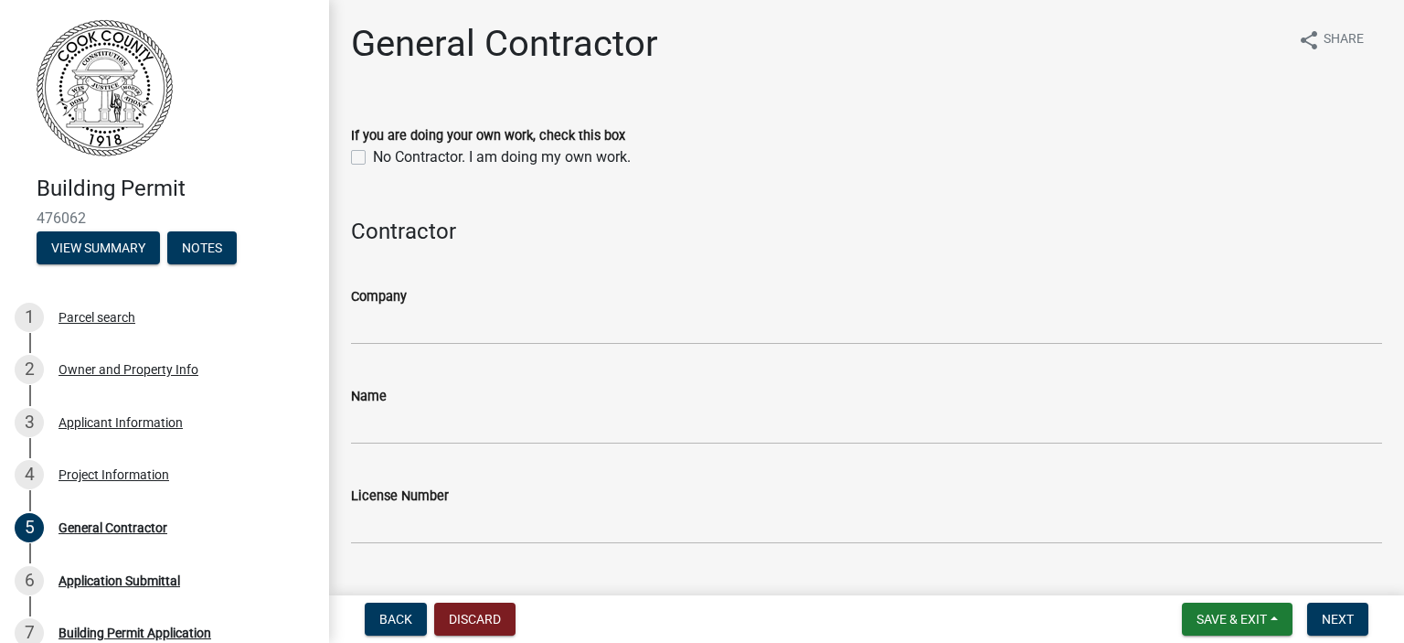
click at [373, 159] on label "No Contractor. I am doing my own work." at bounding box center [502, 157] width 258 height 22
click at [373, 158] on input "No Contractor. I am doing my own work." at bounding box center [379, 152] width 12 height 12
checkbox input "true"
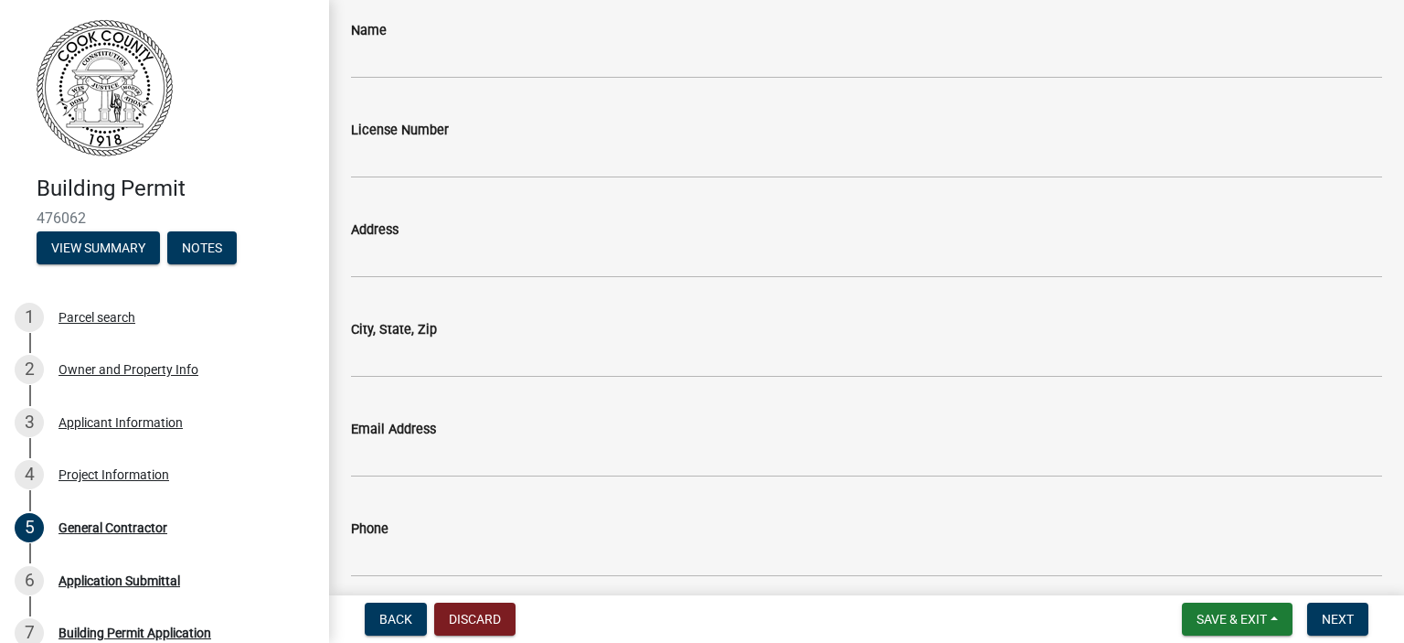
scroll to position [440, 0]
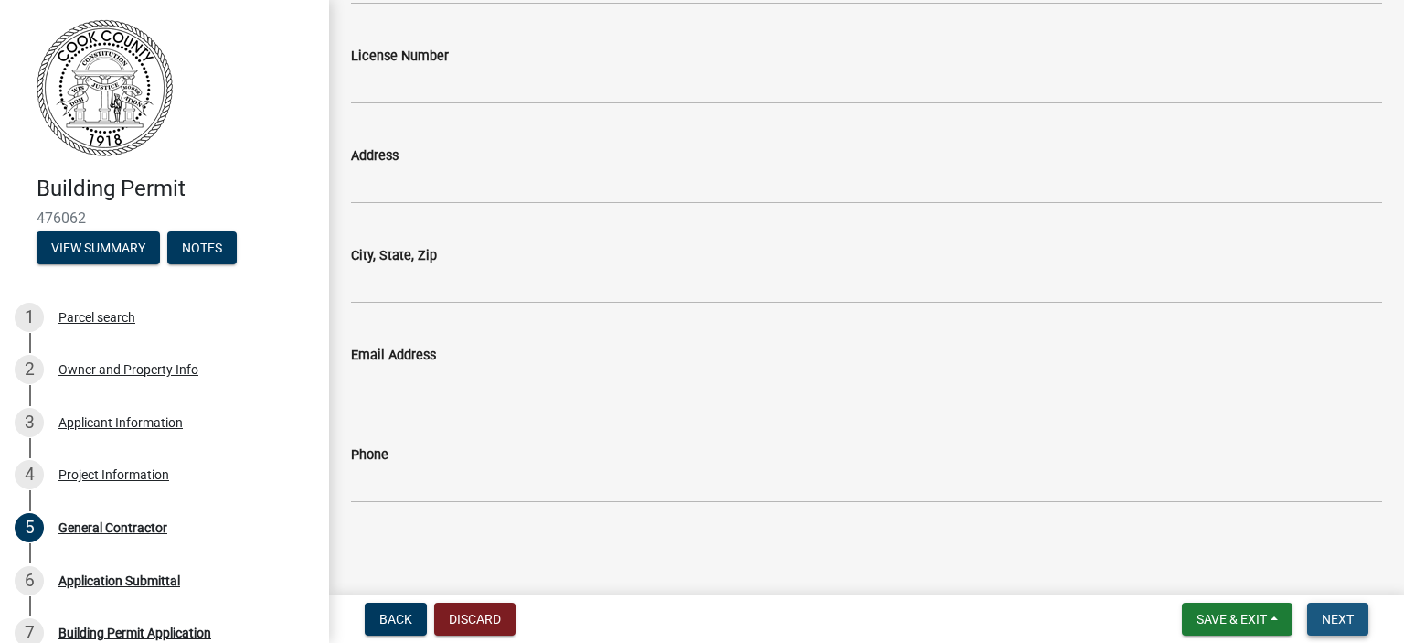
click at [1333, 620] on span "Next" at bounding box center [1338, 618] width 32 height 15
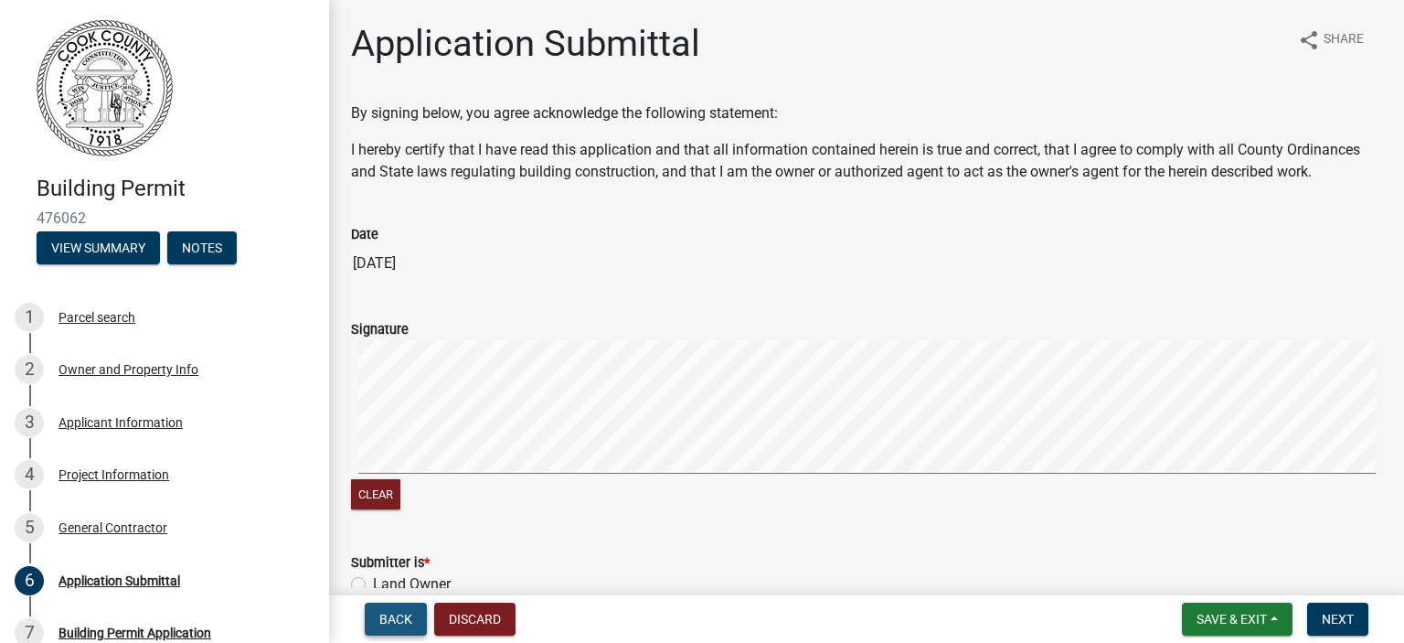
click at [409, 613] on span "Back" at bounding box center [395, 618] width 33 height 15
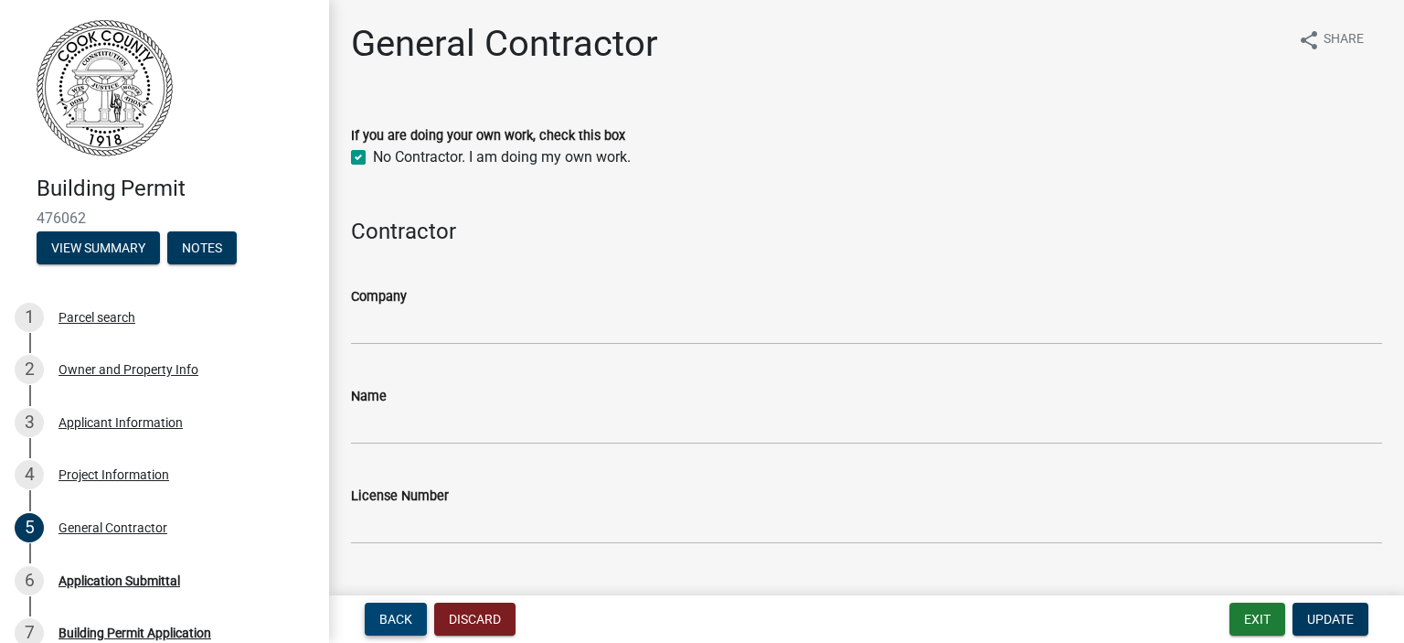
click at [409, 613] on span "Back" at bounding box center [395, 618] width 33 height 15
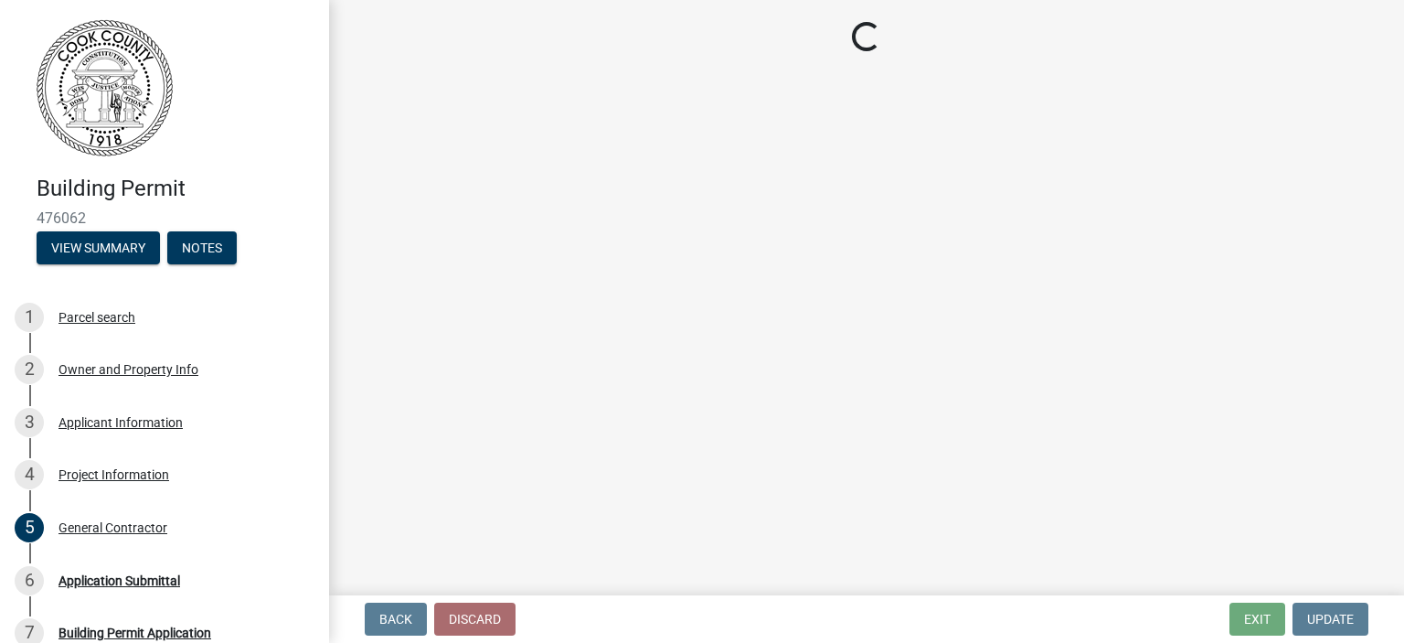
select select "4b7d28f2-ad6d-4146-a007-9cde64d4e27b"
select select "ac44dbd2-ed4d-4a0c-b9f1-24d531eaee1a"
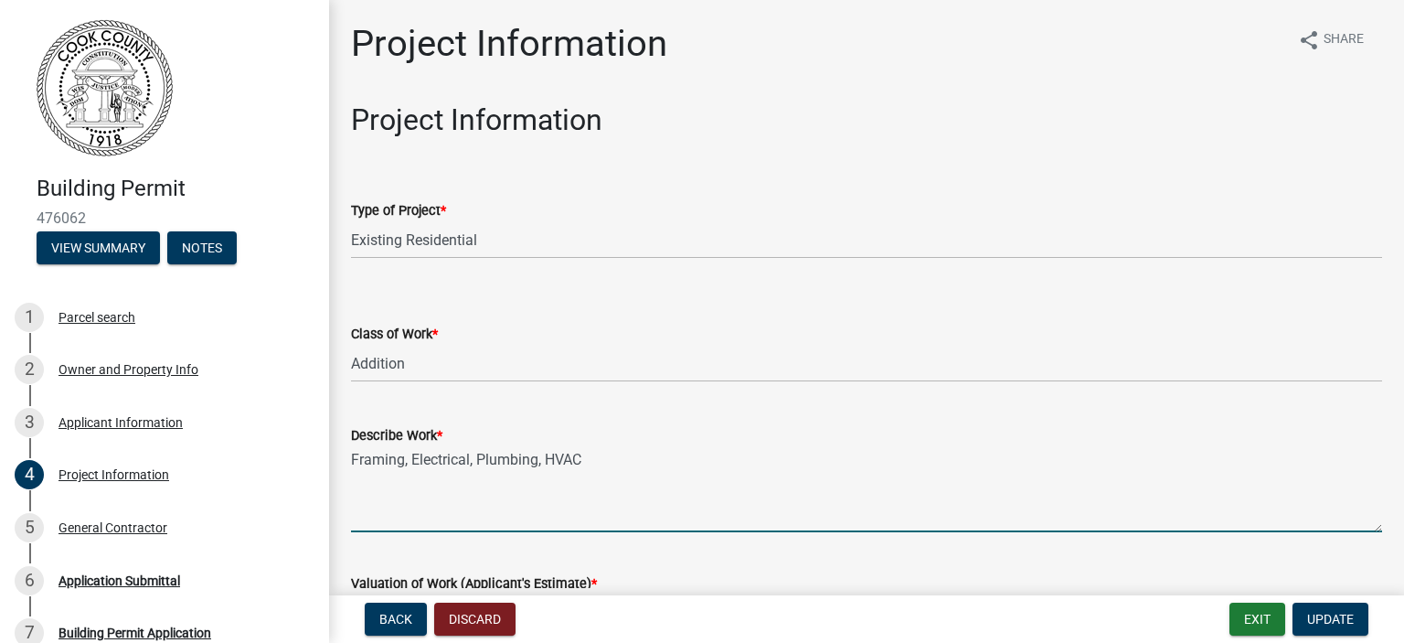
click at [353, 460] on textarea "Framing, Electrical, Plumbing, HVAC" at bounding box center [866, 489] width 1031 height 86
click at [657, 452] on textarea "Framing, Electrical, Plumbing, HVAC" at bounding box center [866, 489] width 1031 height 86
click at [622, 461] on textarea "Framing, Electrical, Plumbing, HVAC" at bounding box center [866, 489] width 1031 height 86
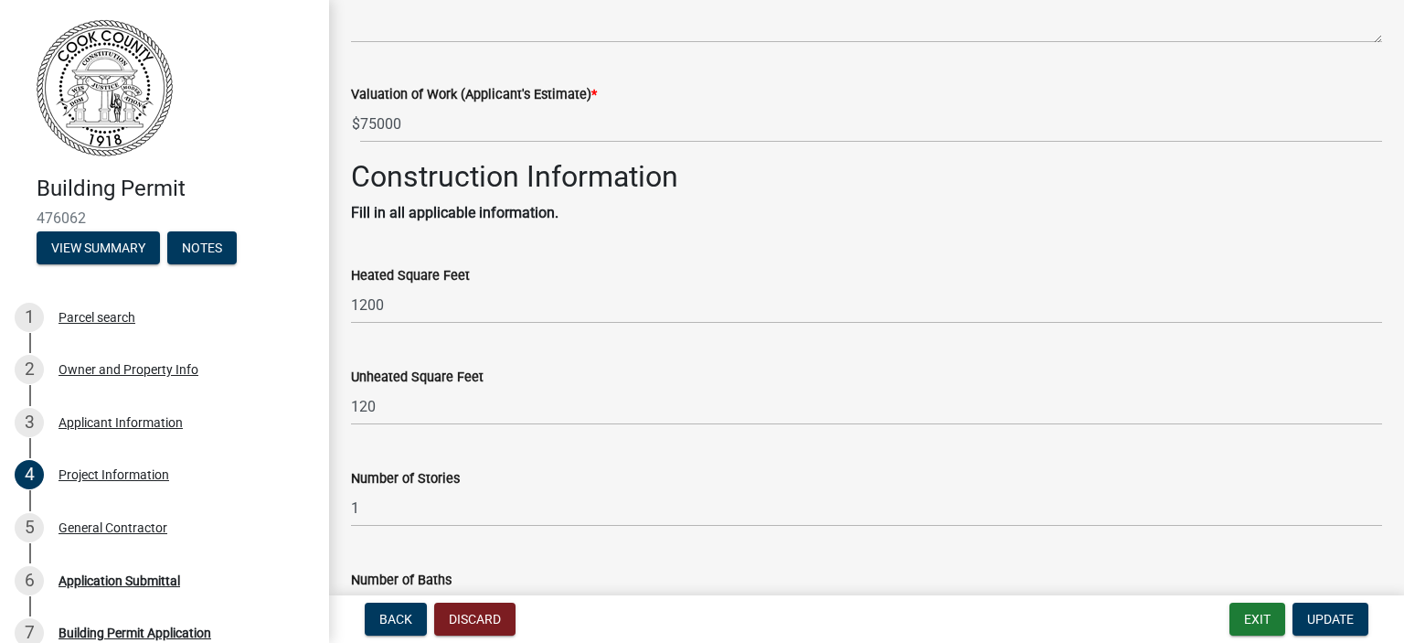
scroll to position [183, 0]
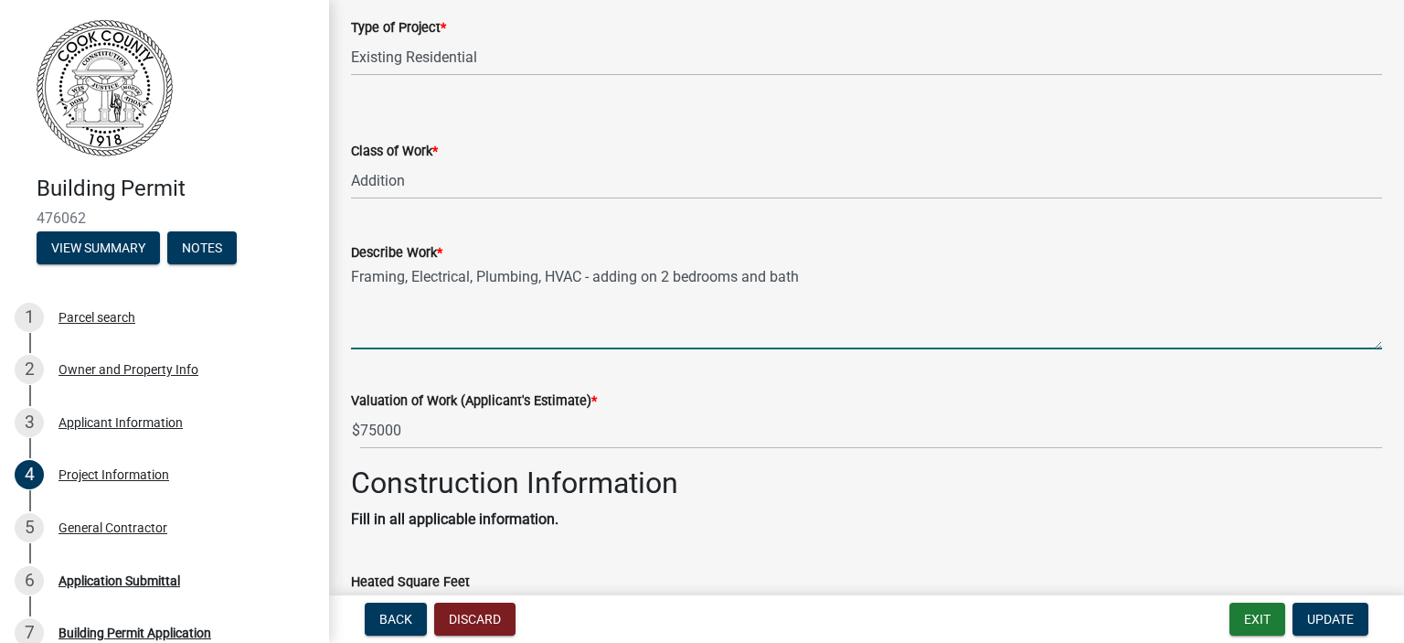
click at [666, 277] on textarea "Framing, Electrical, Plumbing, HVAC - adding on 2 bedrooms and bath" at bounding box center [866, 306] width 1031 height 86
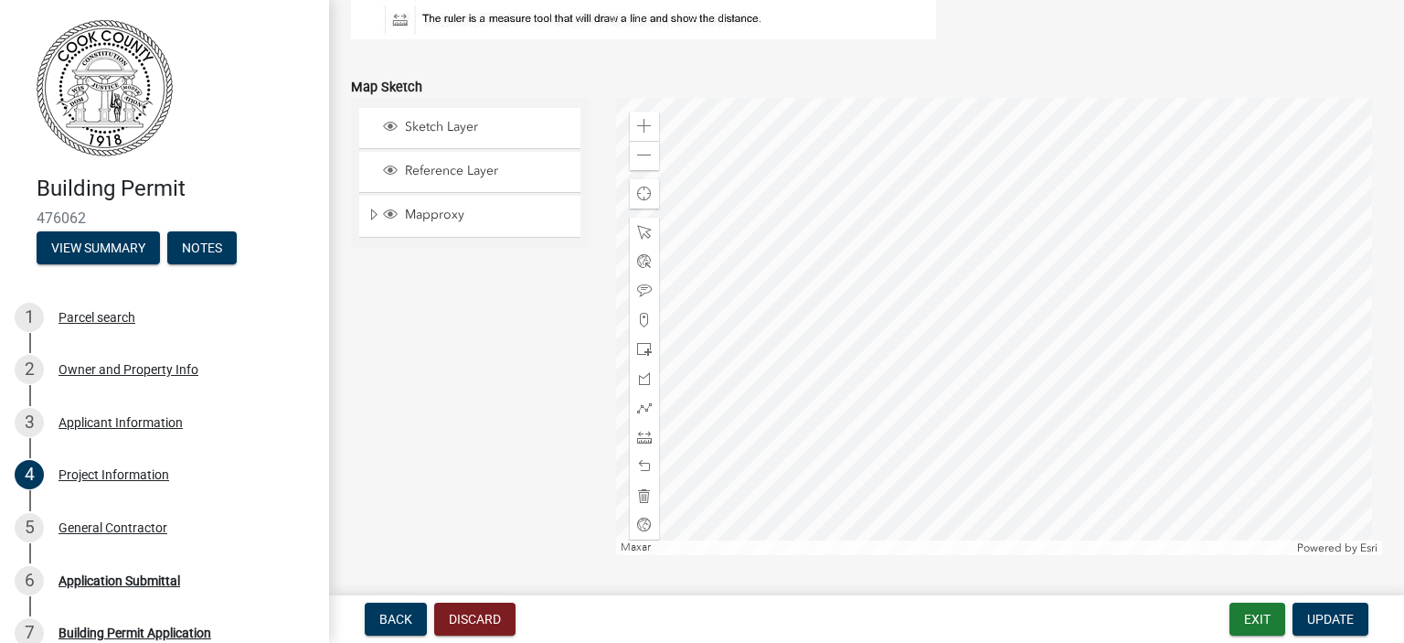
scroll to position [2073, 0]
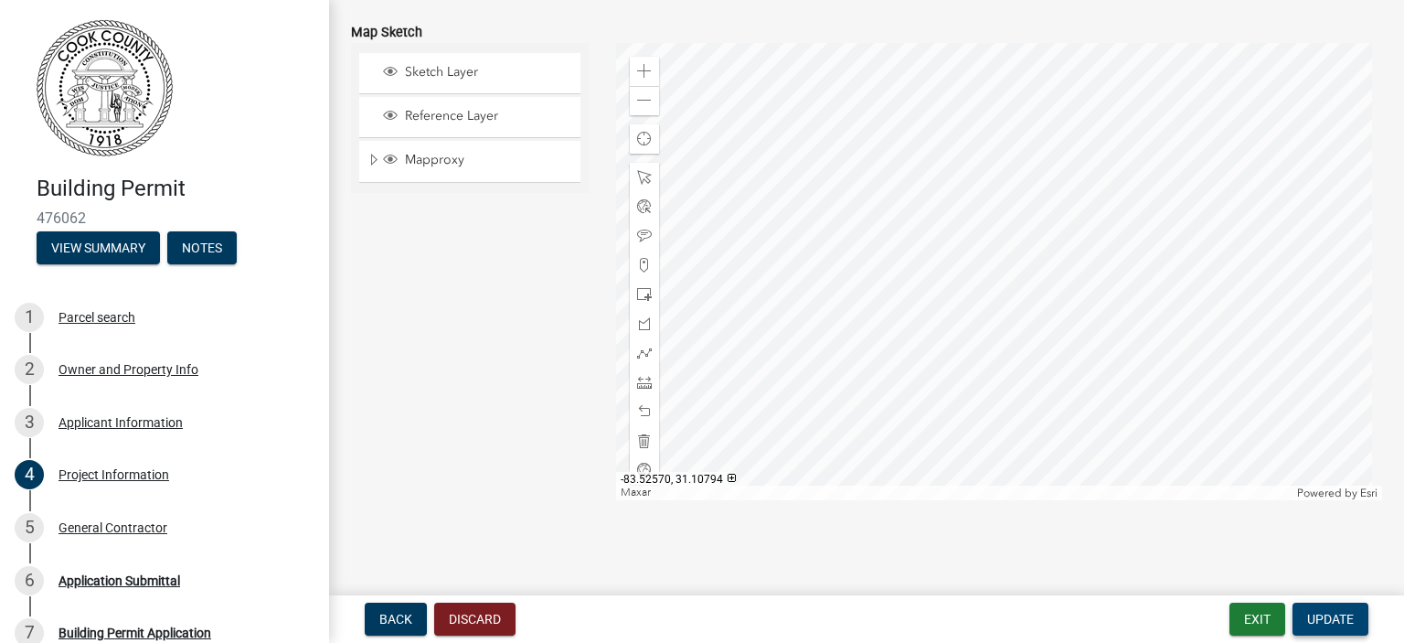
type textarea "Framing, Electrical, Plumbing, HVAC - adding on bedroom and bath"
click at [1331, 619] on span "Update" at bounding box center [1330, 618] width 47 height 15
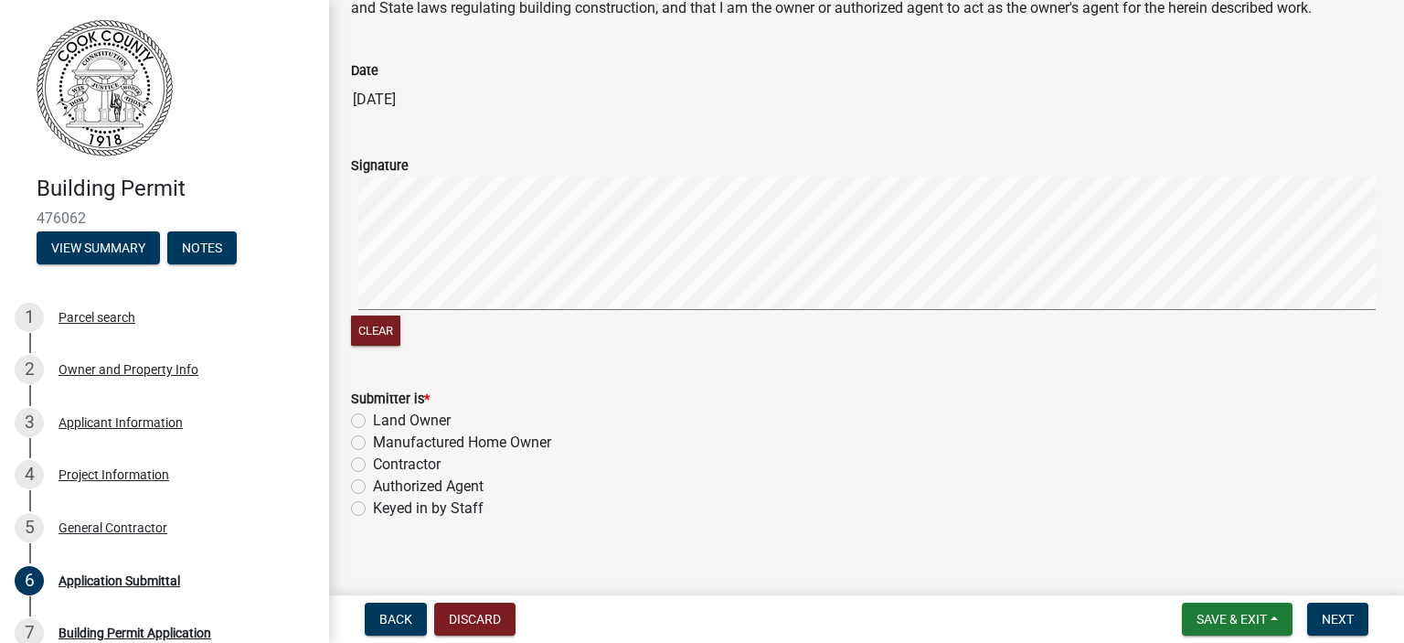
scroll to position [183, 0]
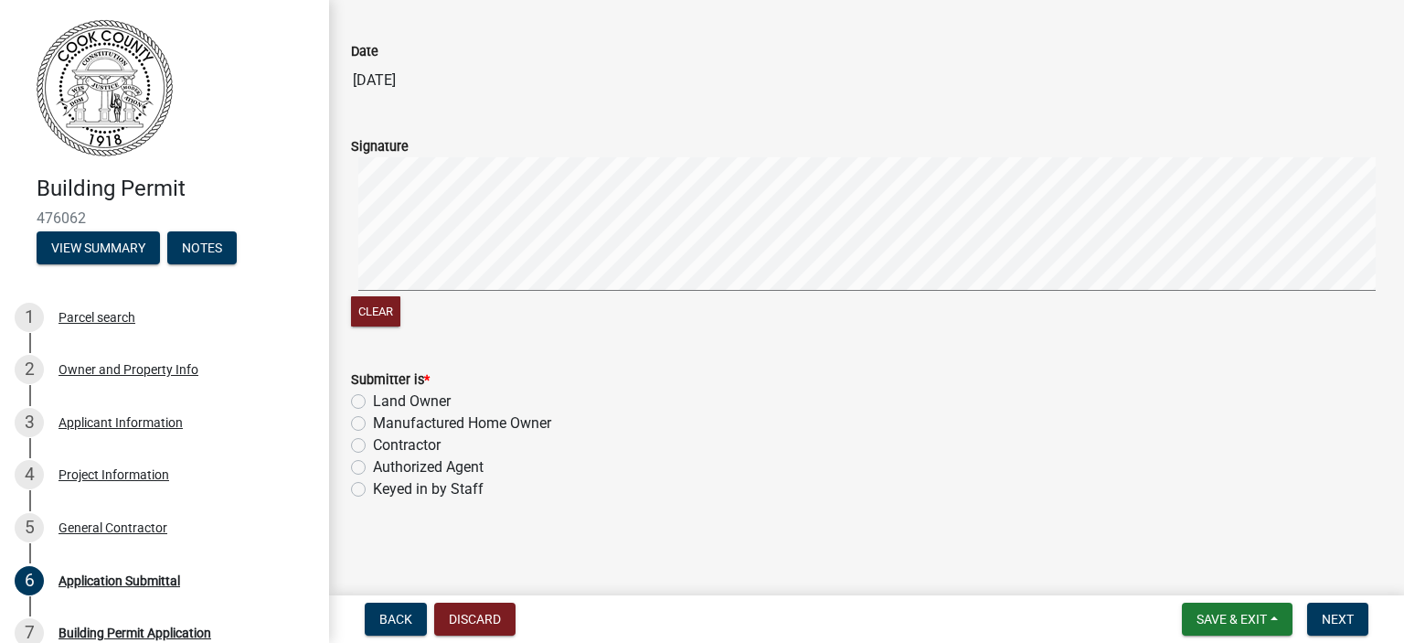
click at [373, 402] on label "Land Owner" at bounding box center [412, 401] width 78 height 22
click at [373, 402] on input "Land Owner" at bounding box center [379, 396] width 12 height 12
radio input "true"
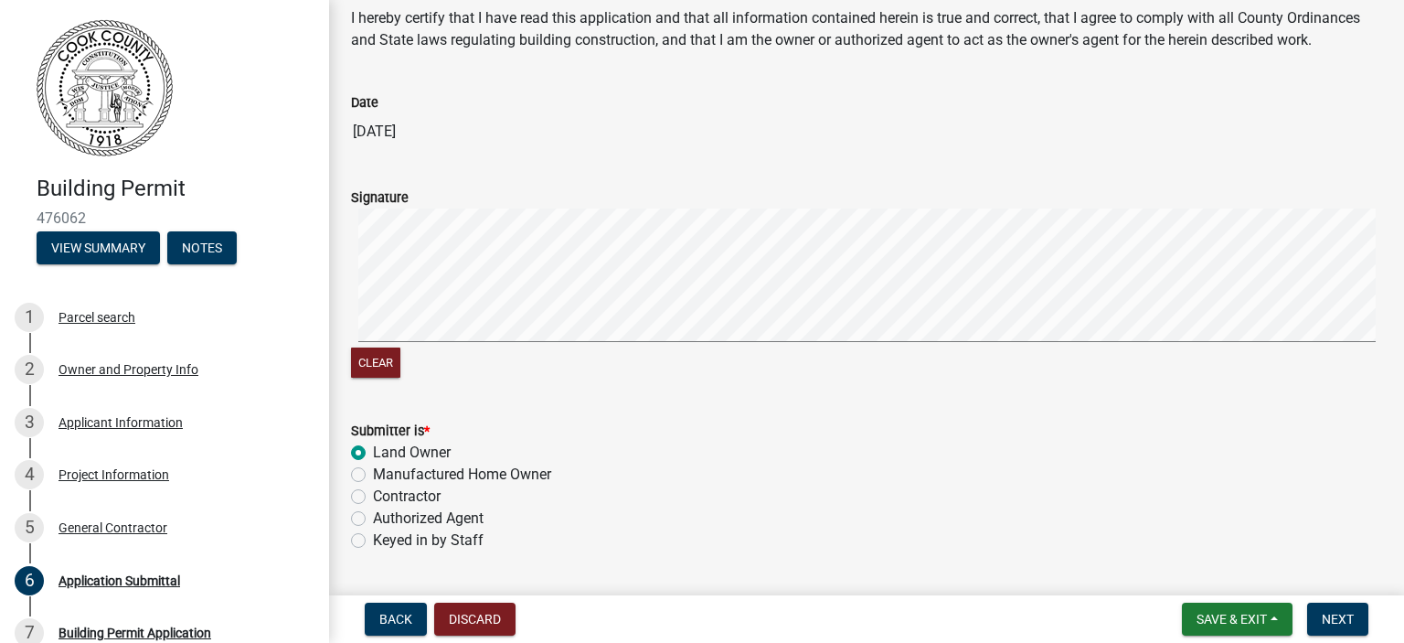
scroll to position [91, 0]
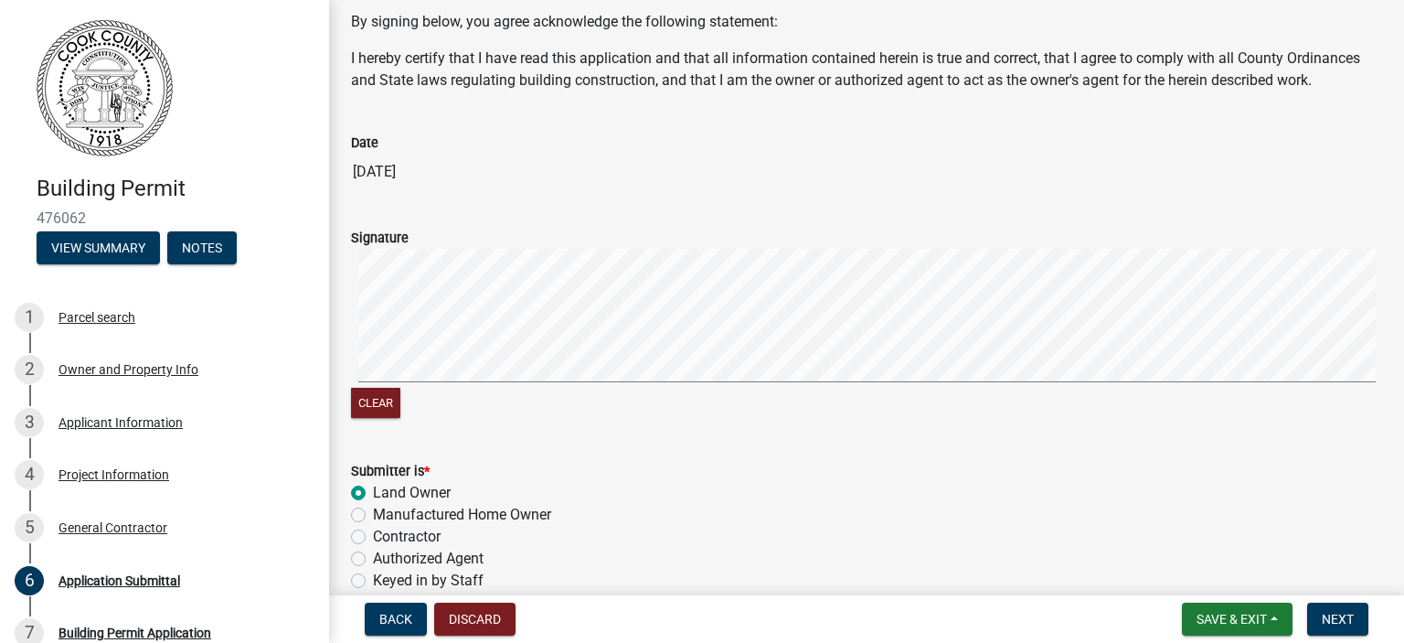
click at [698, 324] on form "Signature Clear" at bounding box center [866, 313] width 1031 height 217
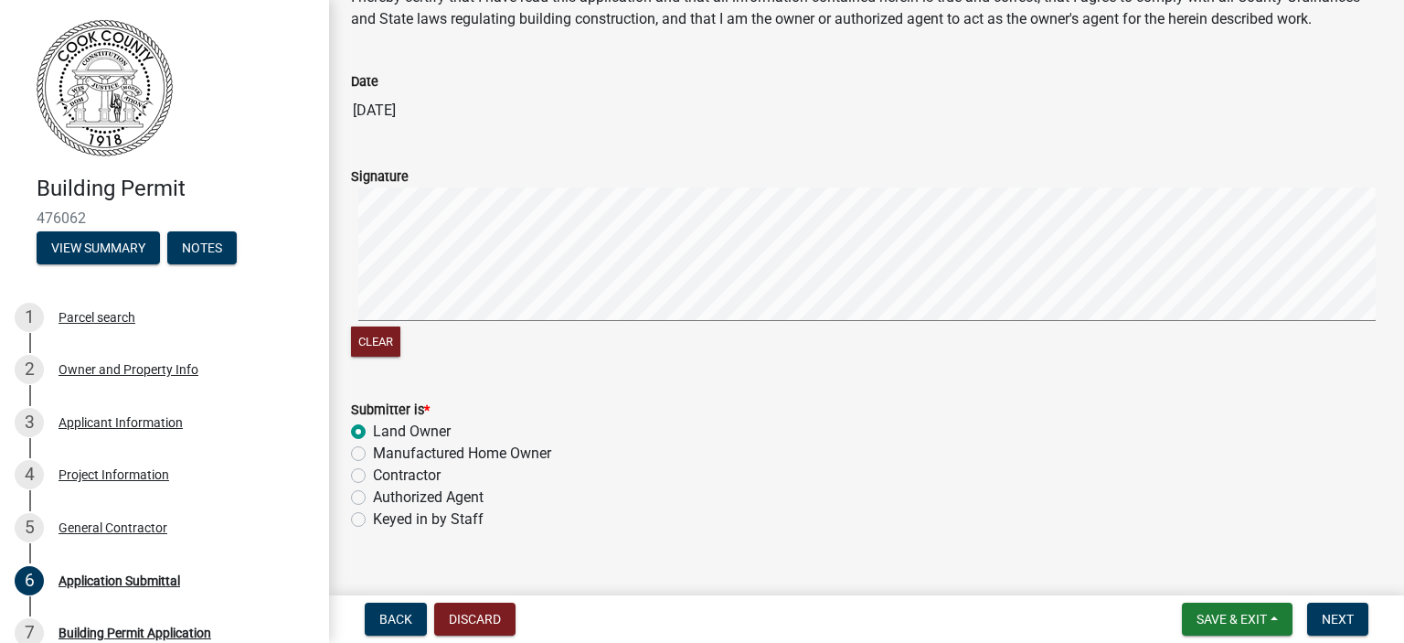
scroll to position [183, 0]
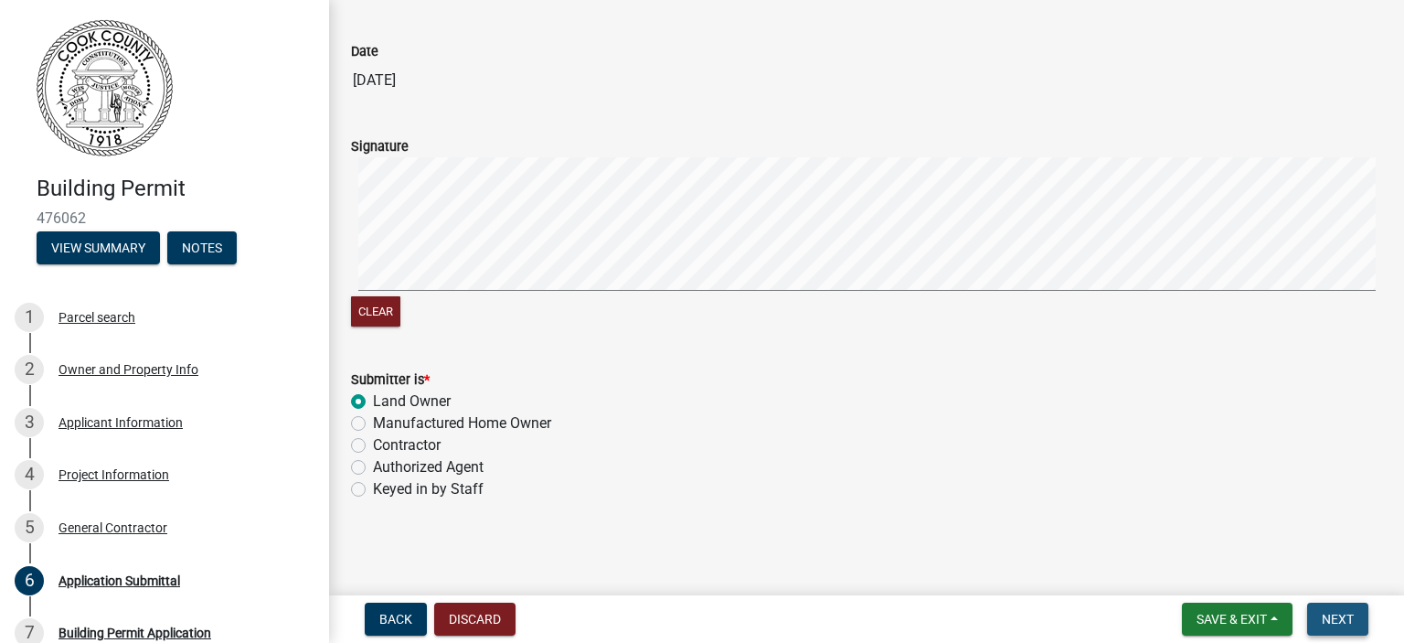
click at [1334, 615] on span "Next" at bounding box center [1338, 618] width 32 height 15
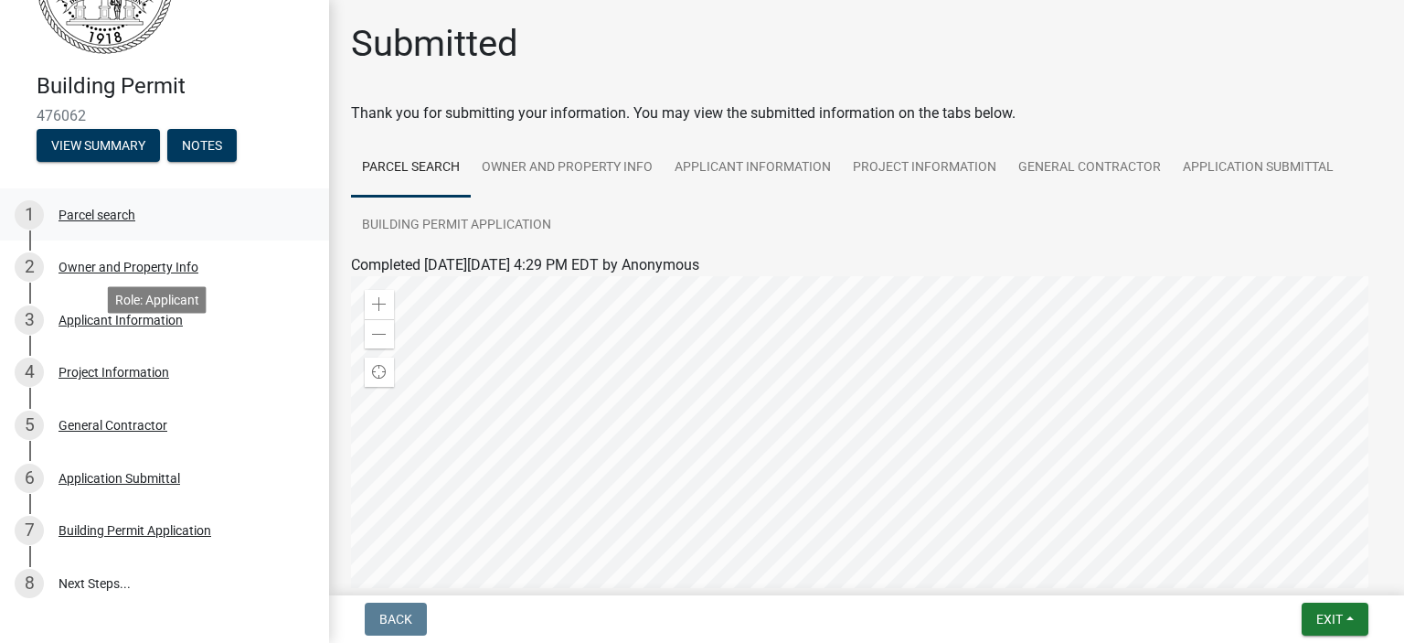
scroll to position [0, 0]
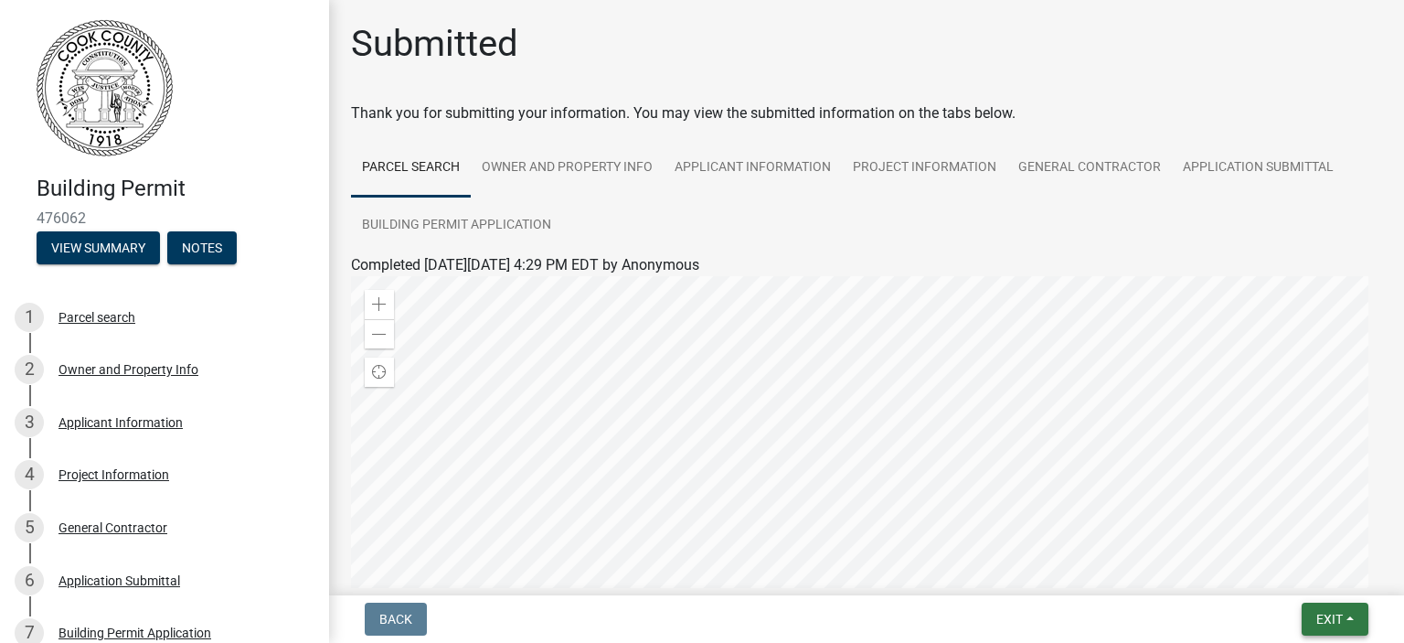
click at [1349, 621] on button "Exit" at bounding box center [1335, 618] width 67 height 33
drag, startPoint x: 915, startPoint y: 190, endPoint x: 1075, endPoint y: 61, distance: 205.4
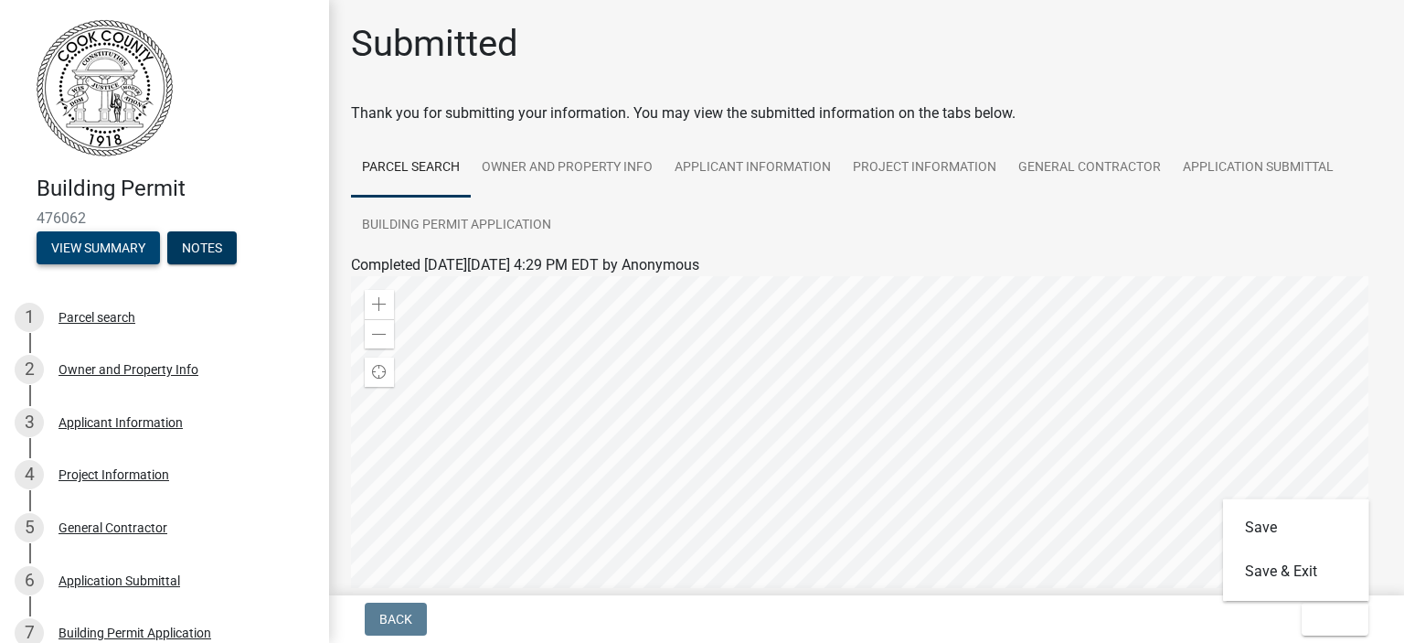
click at [129, 248] on button "View Summary" at bounding box center [98, 247] width 123 height 33
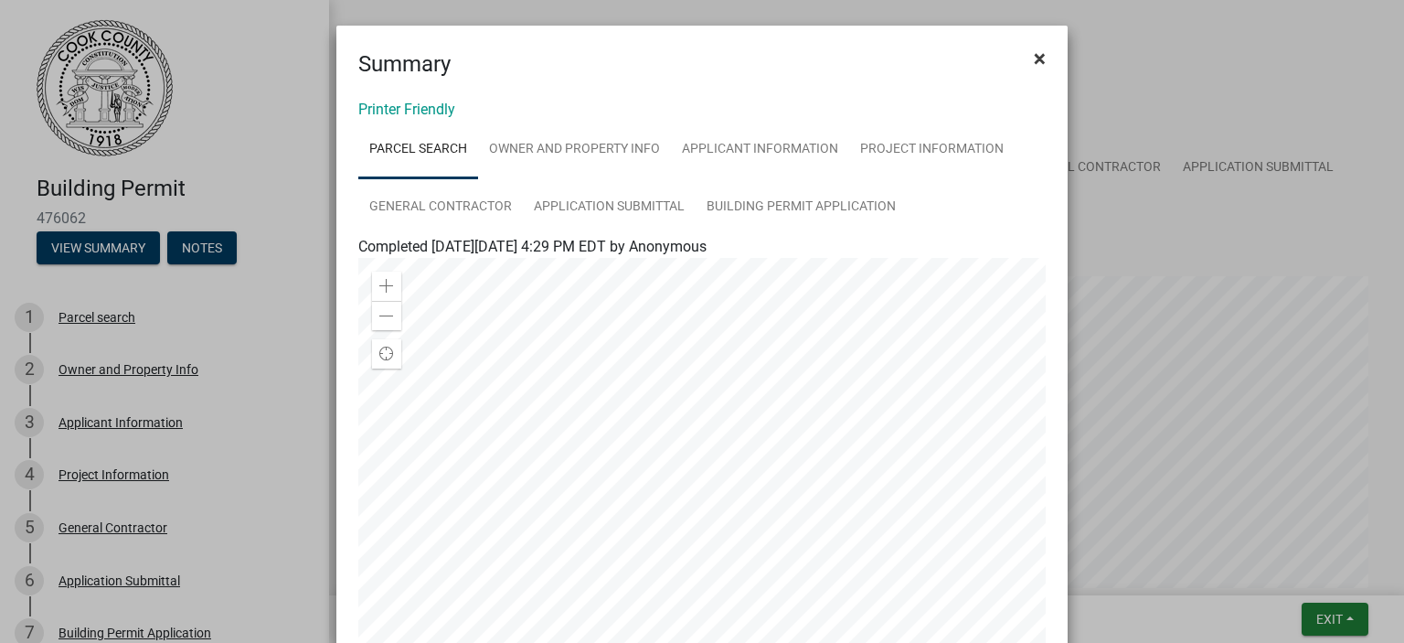
click at [1034, 53] on span "×" at bounding box center [1040, 59] width 12 height 26
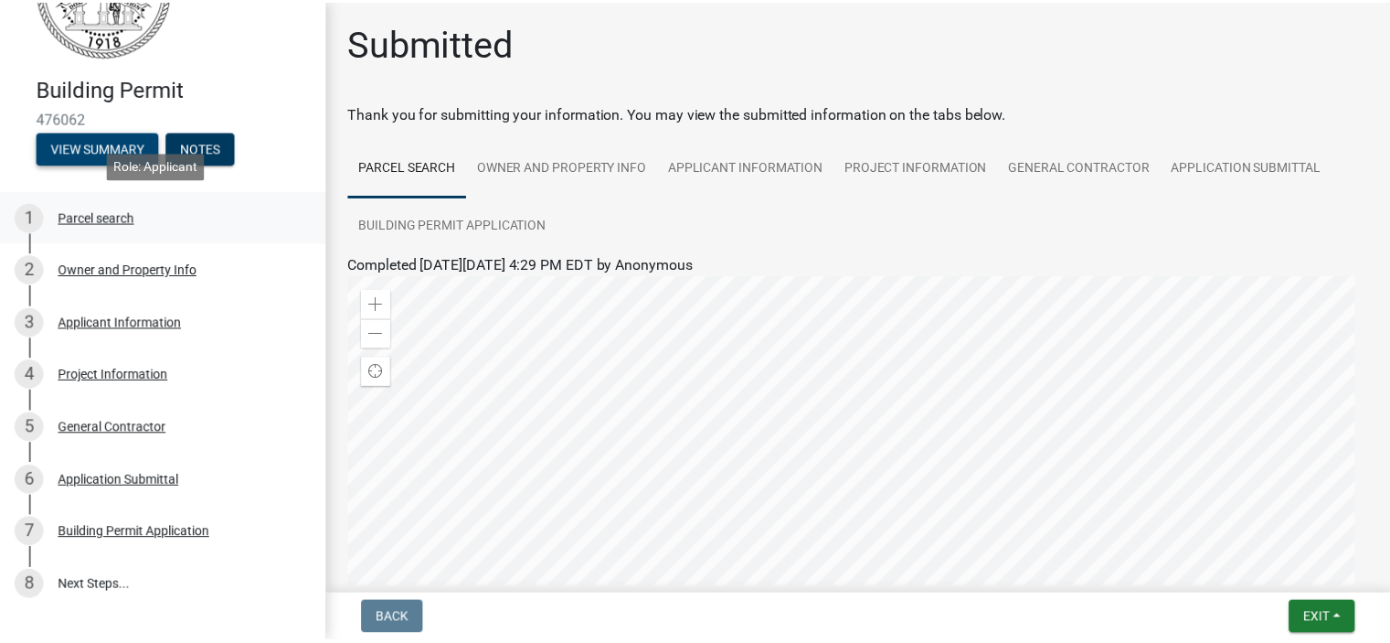
scroll to position [197, 0]
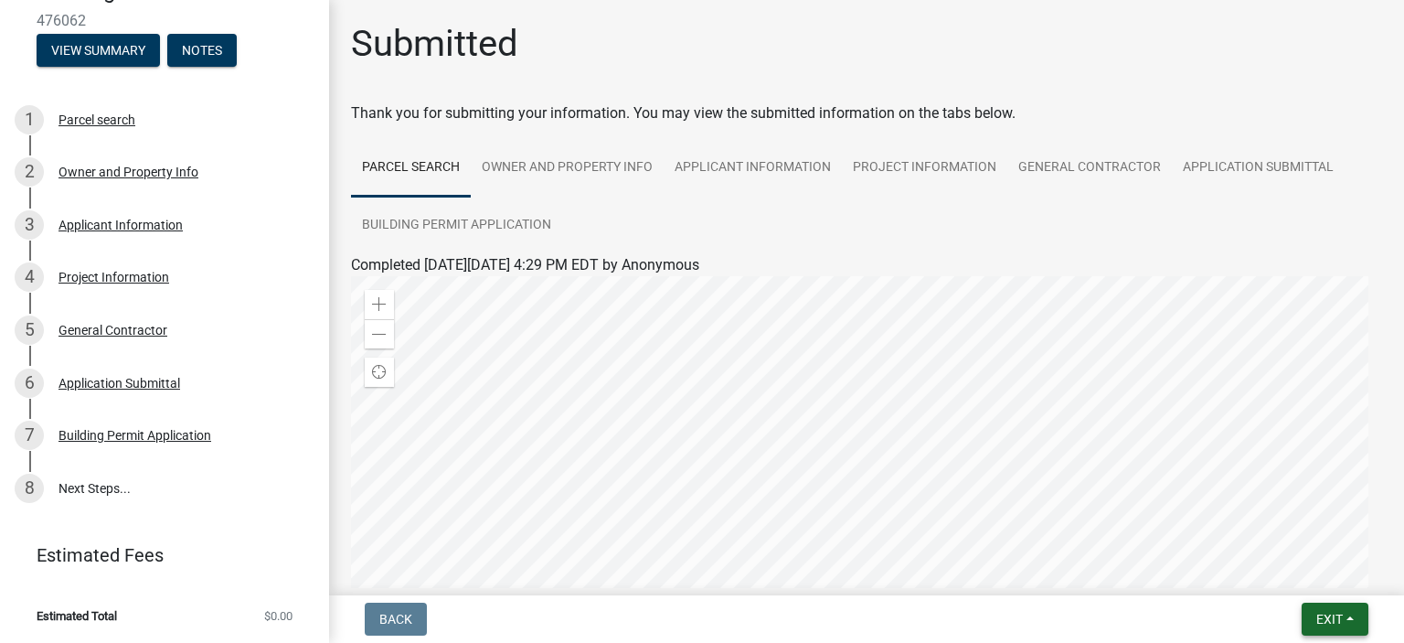
click at [1331, 612] on span "Exit" at bounding box center [1329, 618] width 27 height 15
click at [1287, 563] on button "Save & Exit" at bounding box center [1296, 571] width 146 height 44
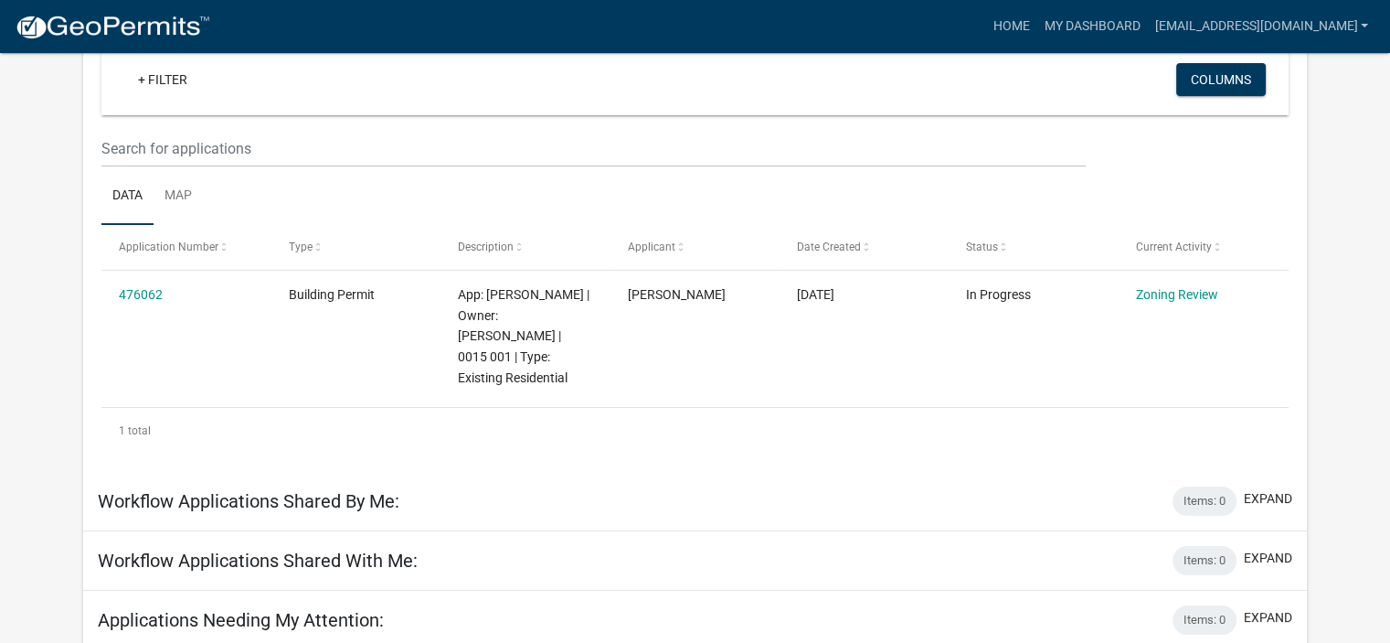
scroll to position [227, 0]
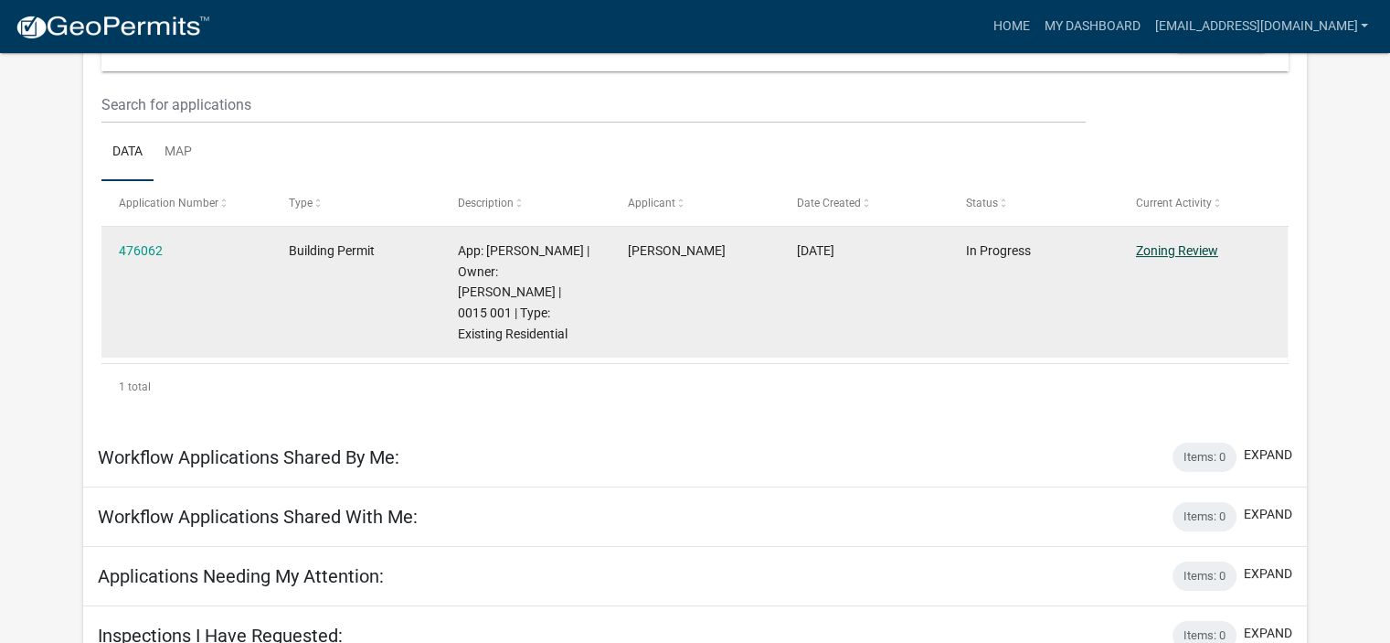
click at [1207, 247] on link "Zoning Review" at bounding box center [1177, 250] width 82 height 15
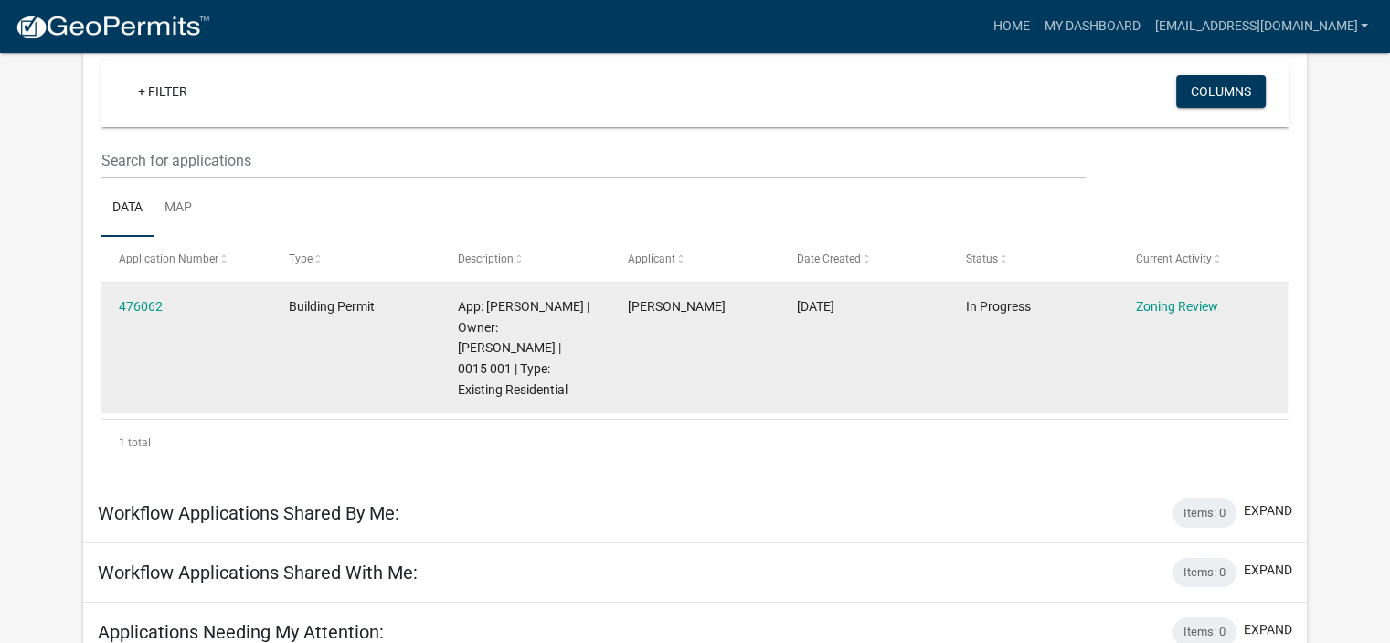
scroll to position [183, 0]
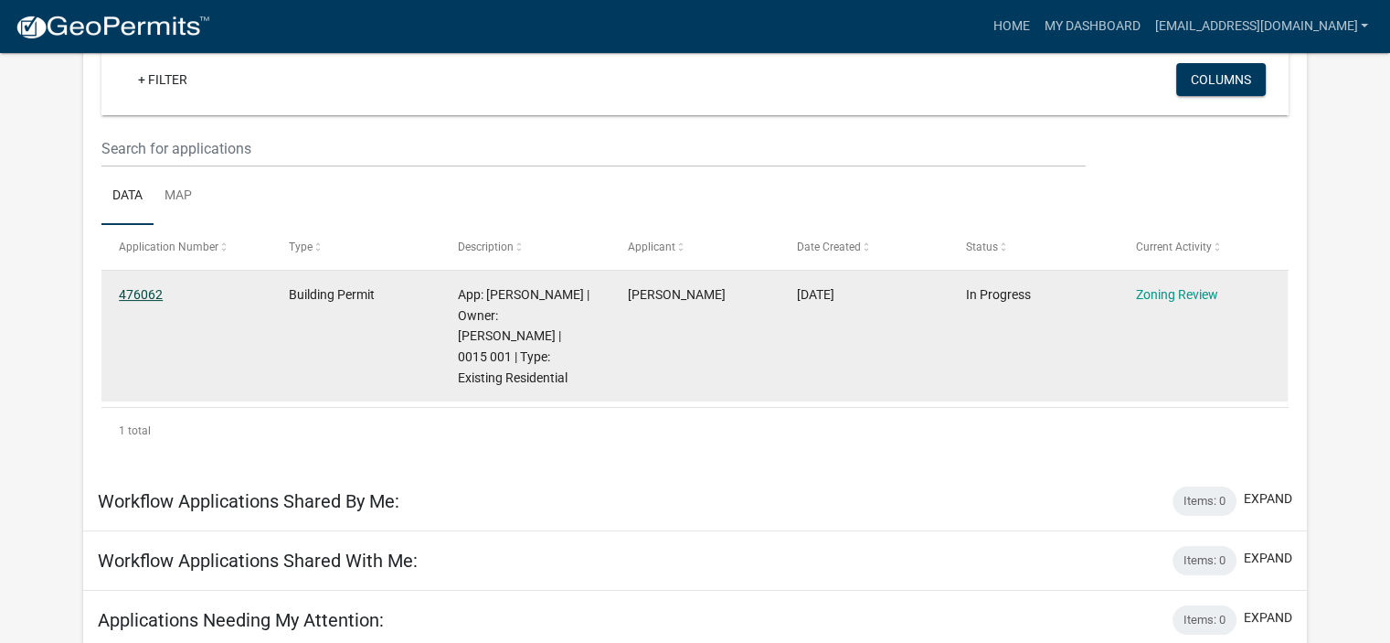
click at [148, 292] on link "476062" at bounding box center [141, 294] width 44 height 15
